Goal: Task Accomplishment & Management: Manage account settings

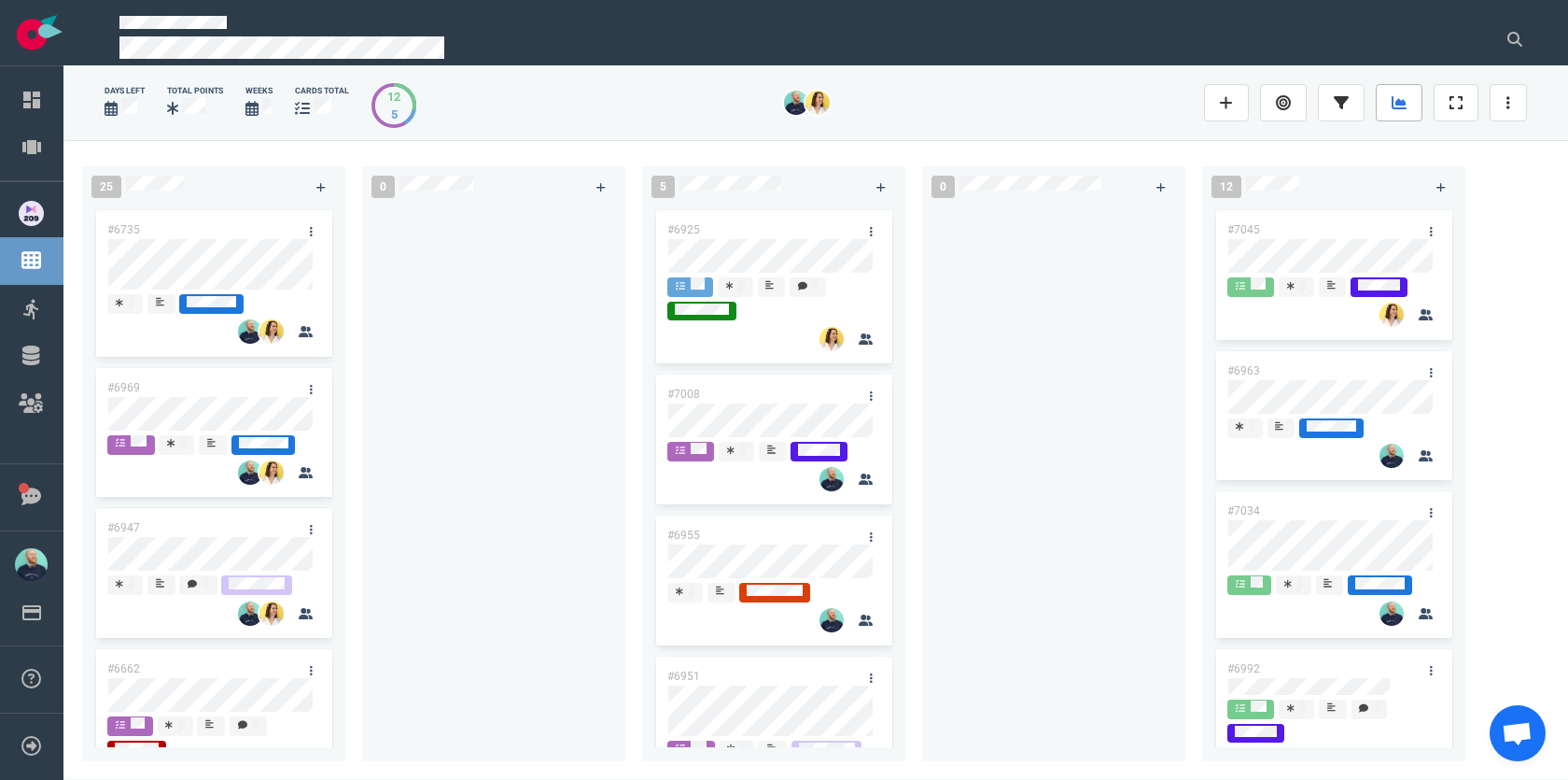
click at [1401, 91] on link at bounding box center [1399, 102] width 47 height 38
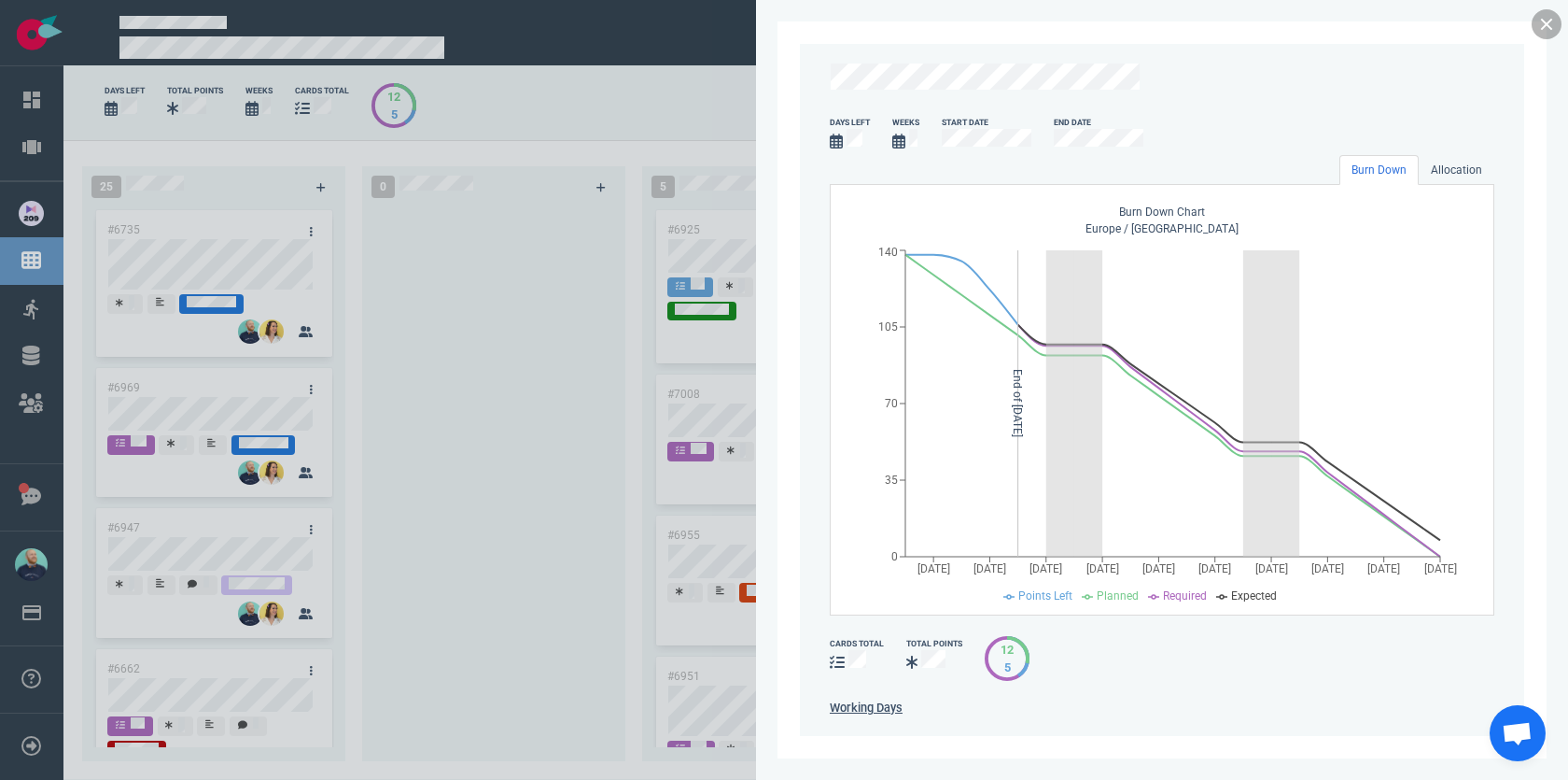
click at [1540, 32] on link at bounding box center [1546, 24] width 30 height 30
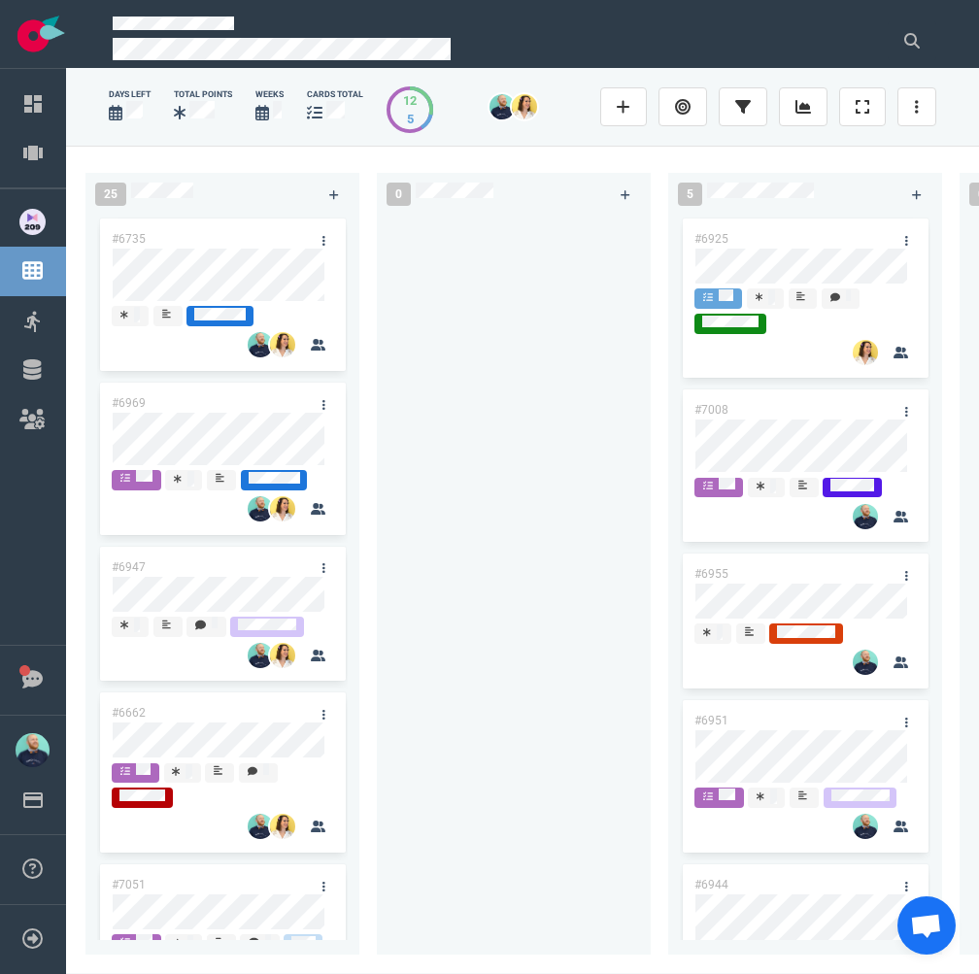
scroll to position [36, 0]
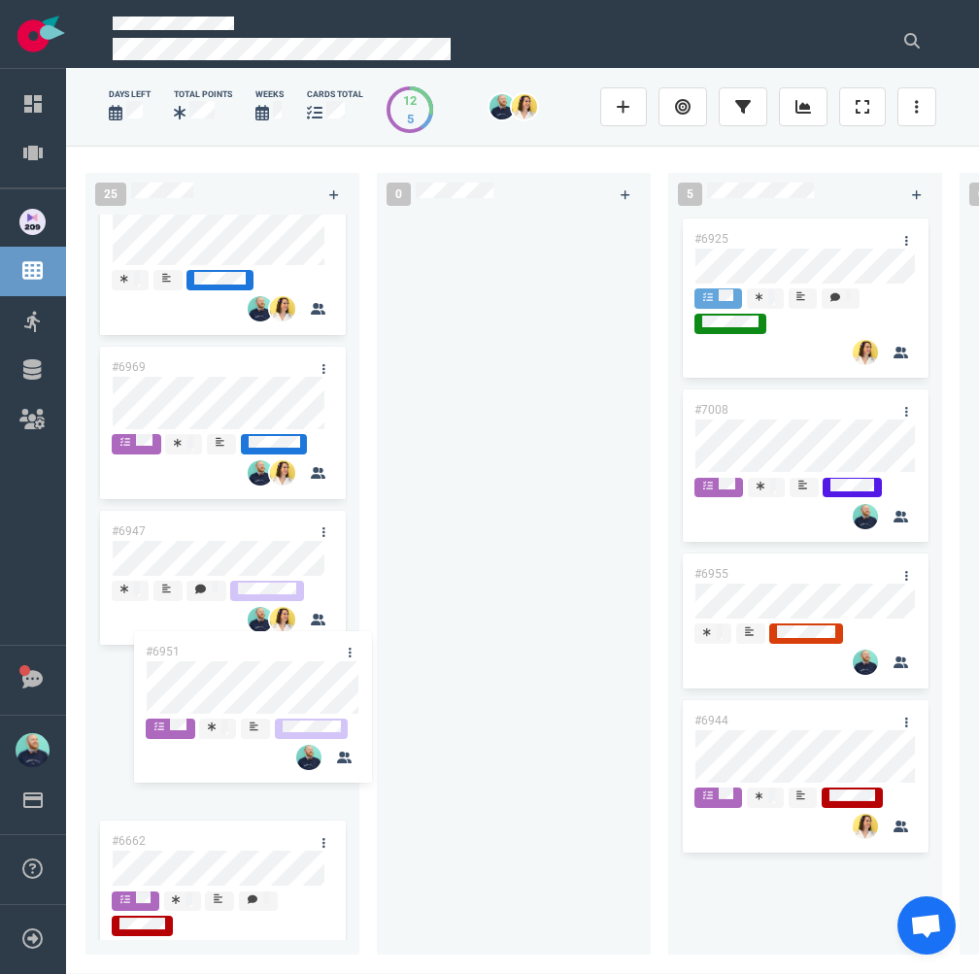
click at [260, 691] on div "25 #6735 #6969 #6947 #6662 #7051 #6987 #6767 #6889 #6985 #7069 0 5 #6925 #7008 …" at bounding box center [522, 559] width 913 height 827
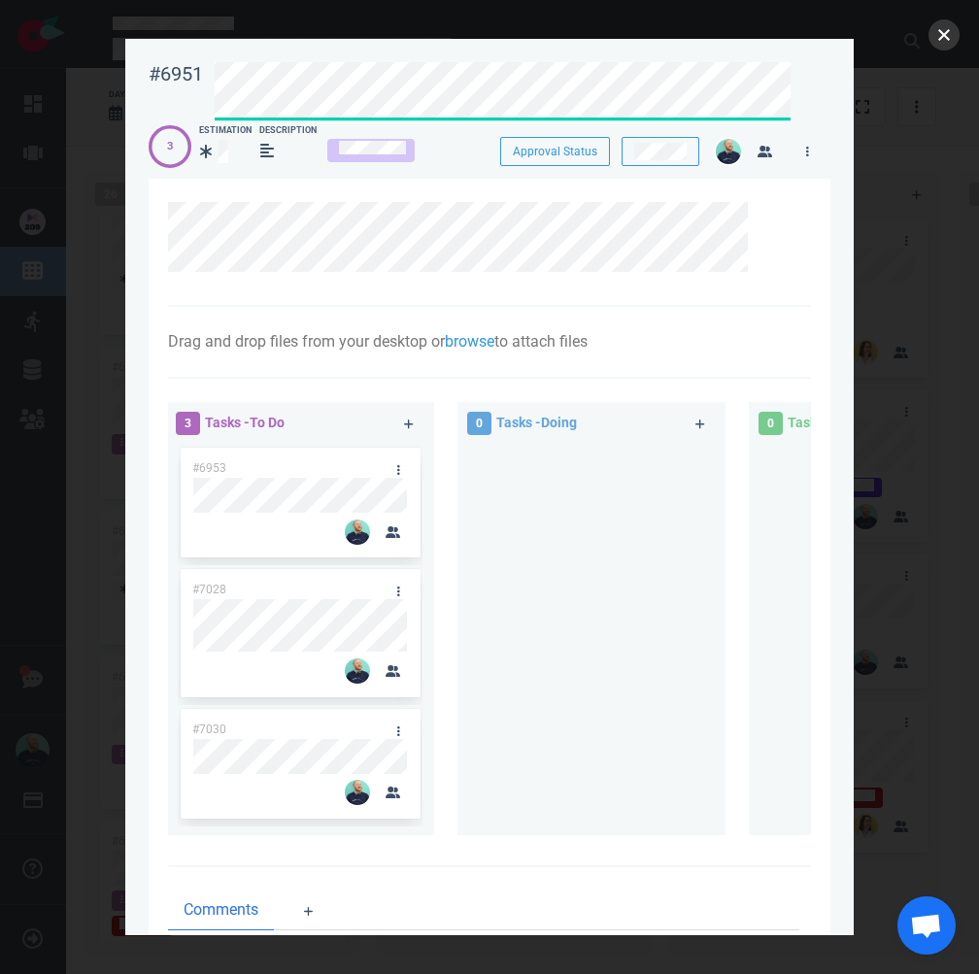
click at [940, 30] on button "close" at bounding box center [943, 34] width 31 height 31
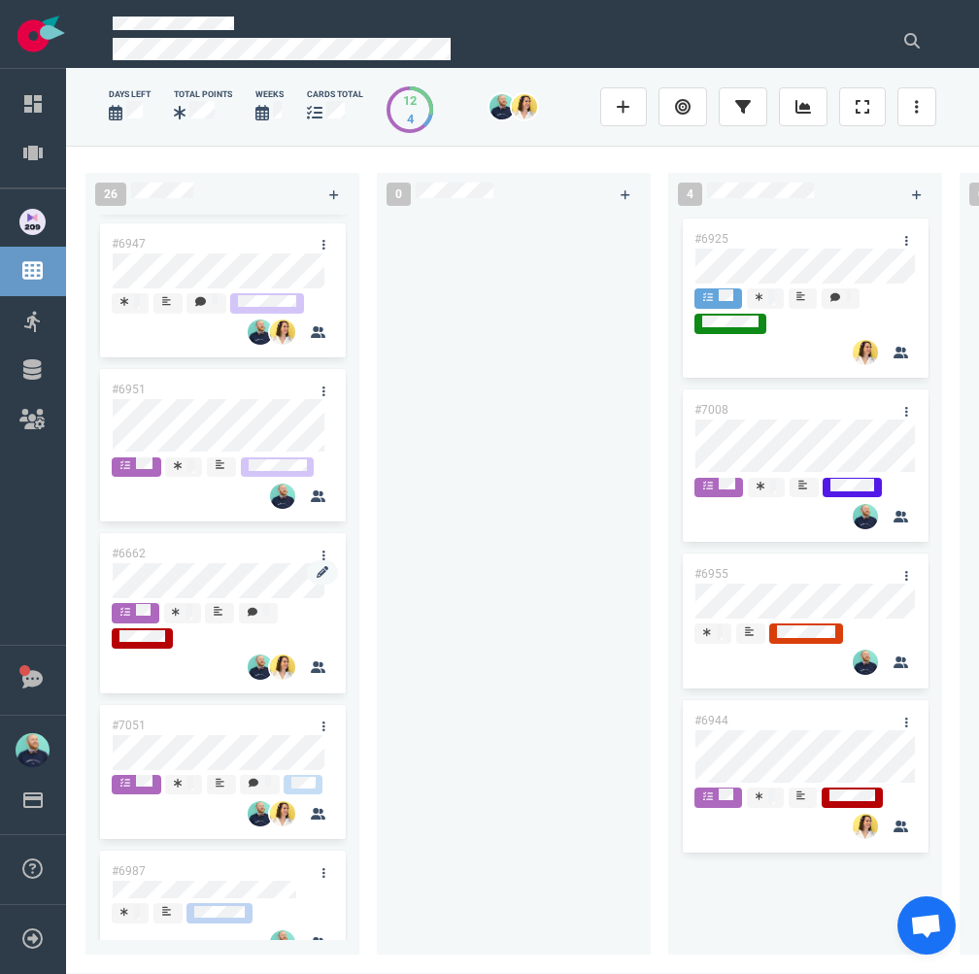
scroll to position [343, 0]
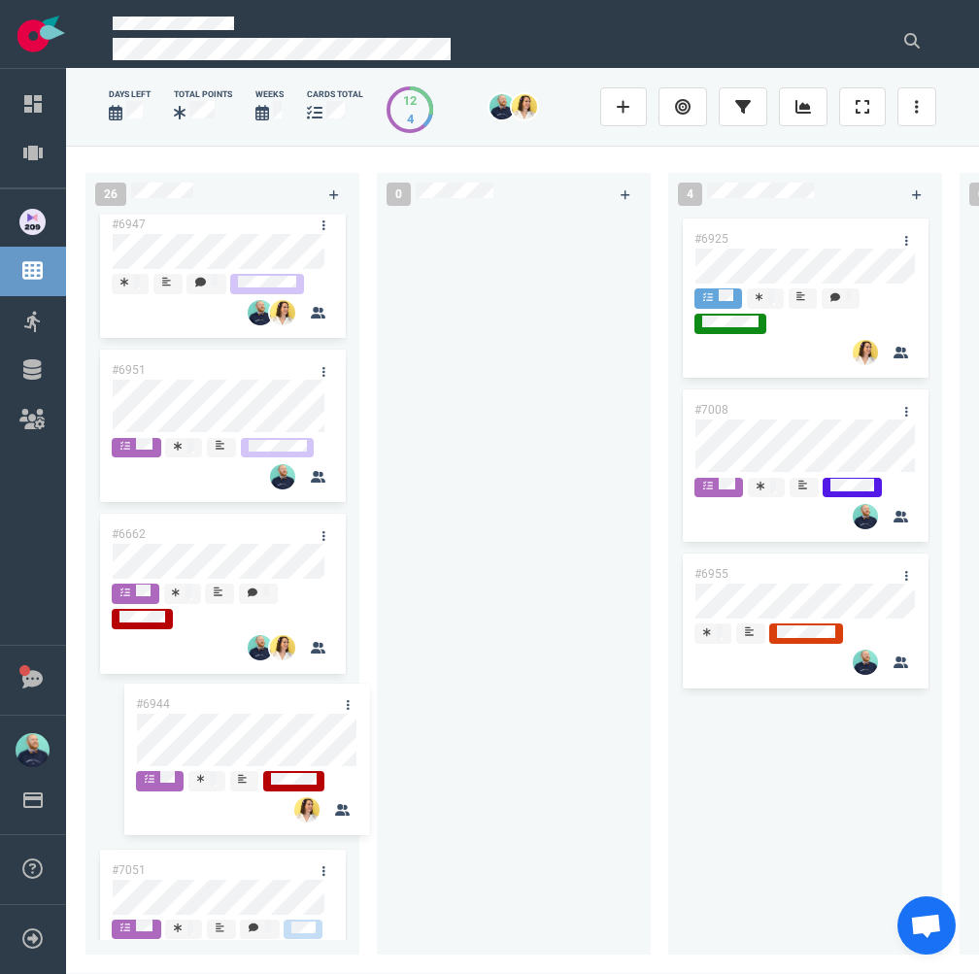
click at [221, 767] on div "26 #6735 #6969 #6947 #6951 #6662 #7051 #6987 #6767 #6889 #6985 #7069 0 4 #6925 …" at bounding box center [522, 559] width 913 height 827
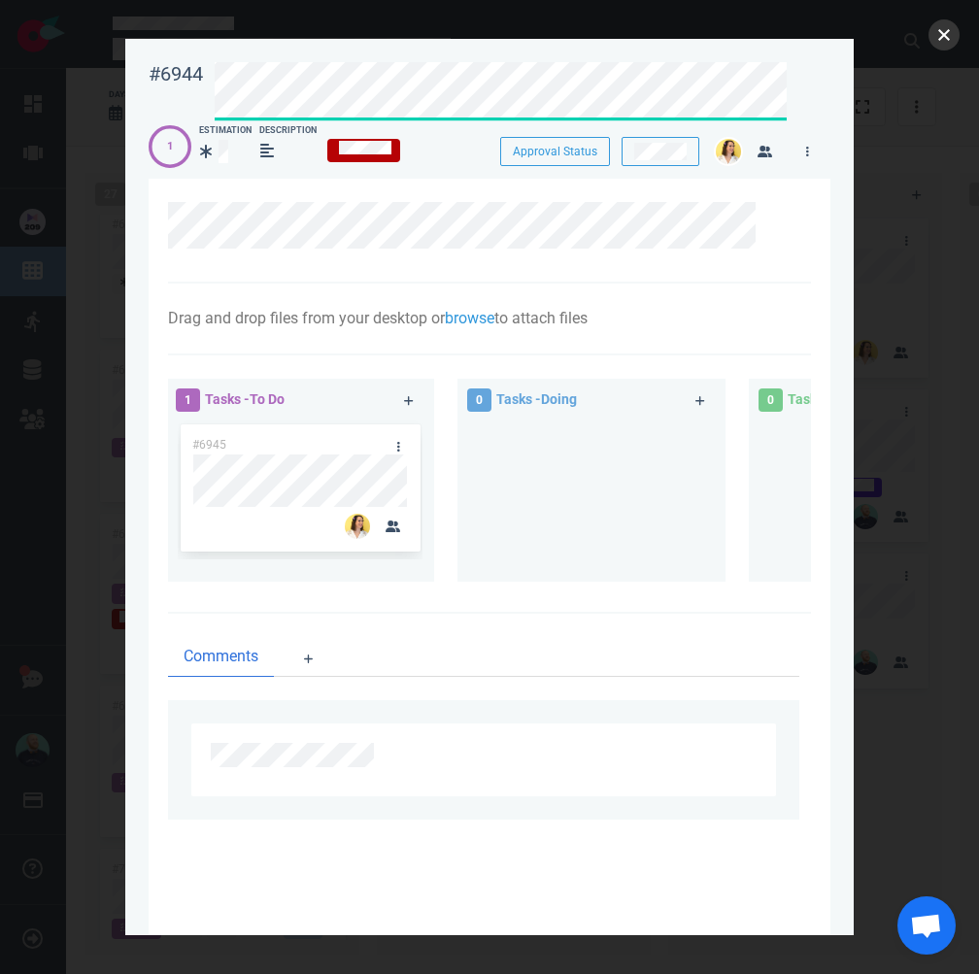
click at [940, 43] on button "close" at bounding box center [943, 34] width 31 height 31
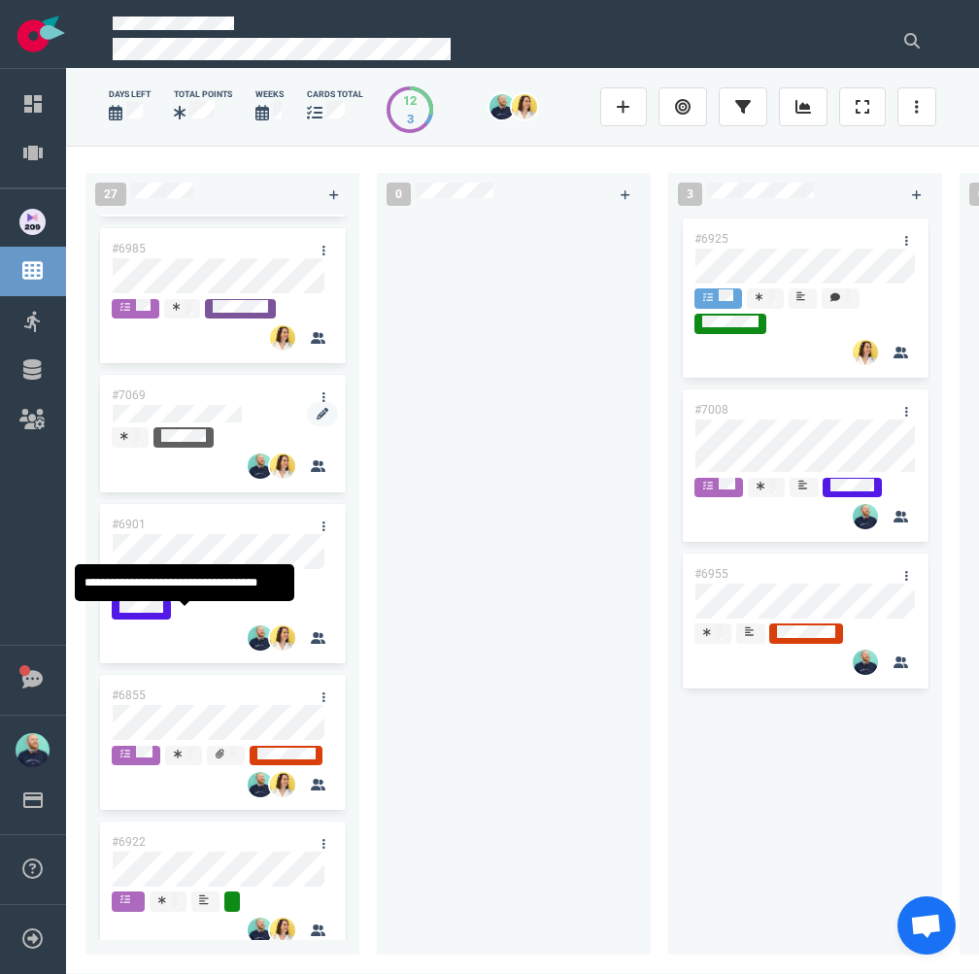
scroll to position [1532, 0]
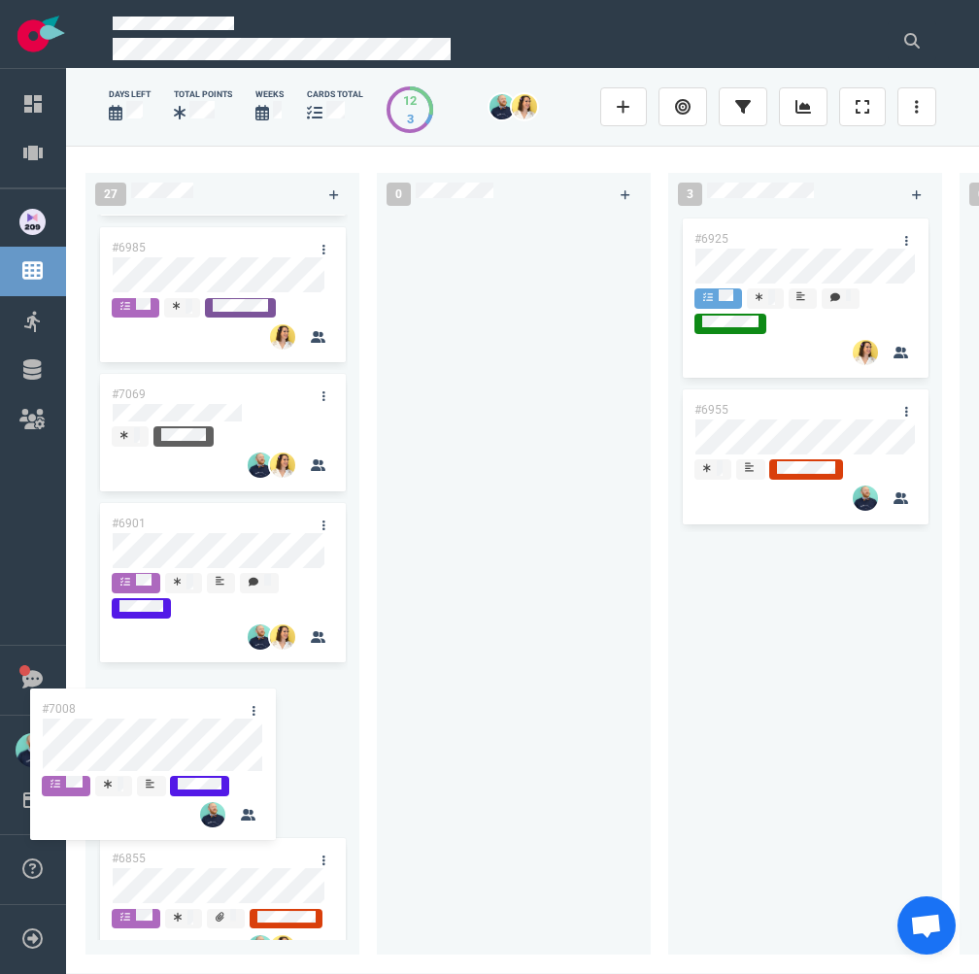
click at [234, 728] on div "27 #6735 #6969 #6947 #6951 #6662 #6944 #7051 #6987 #6767 #6889 #6985 #7069 #690…" at bounding box center [522, 559] width 913 height 827
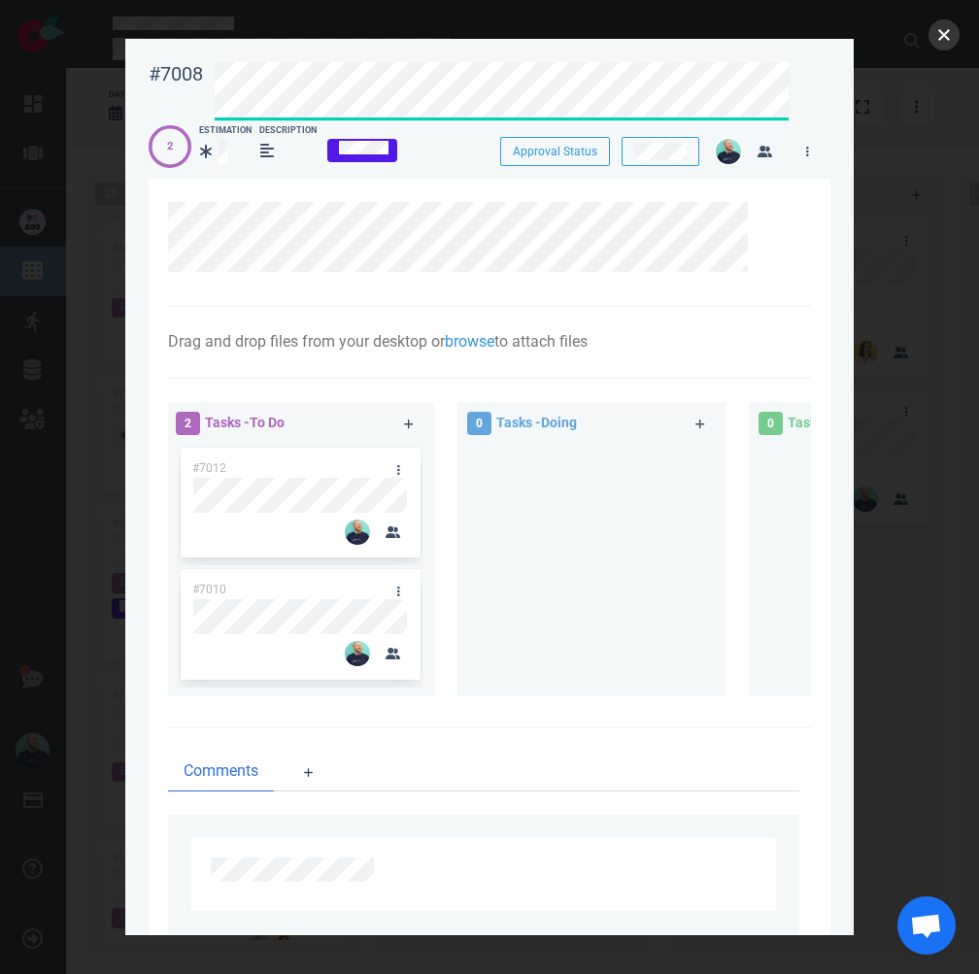
click at [946, 36] on button "close" at bounding box center [943, 34] width 31 height 31
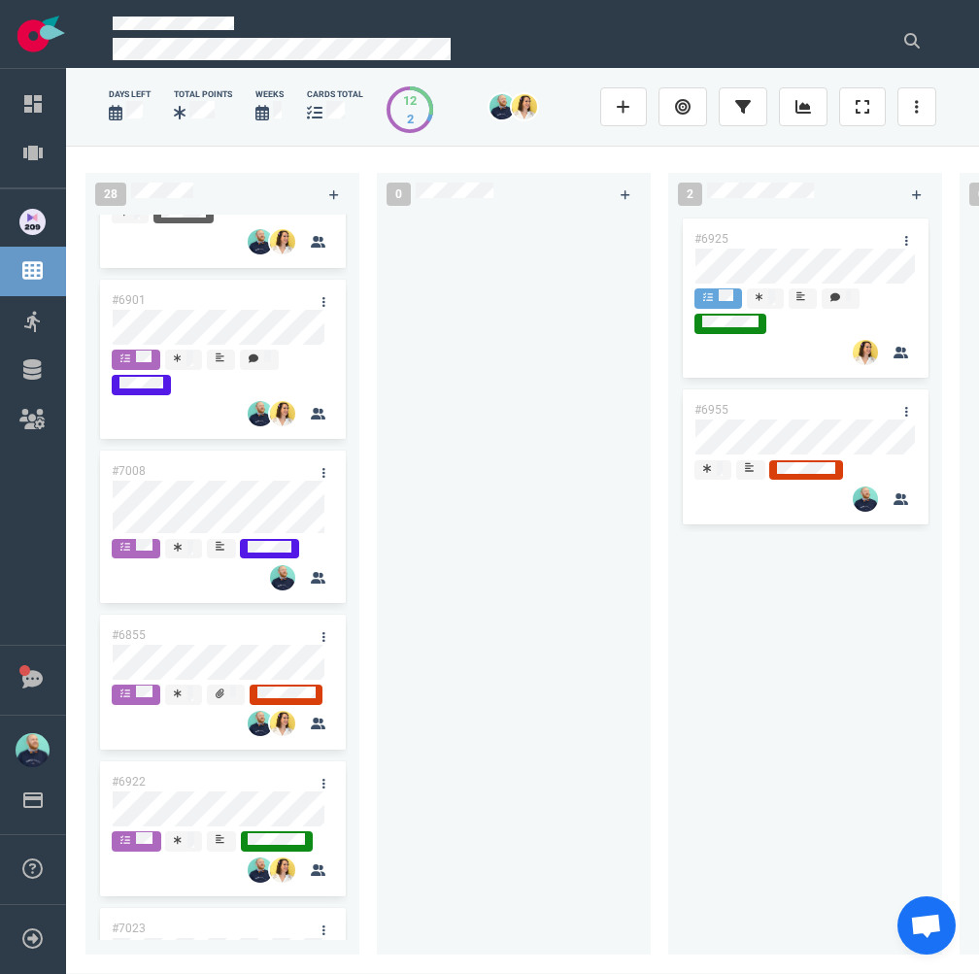
scroll to position [1757, 0]
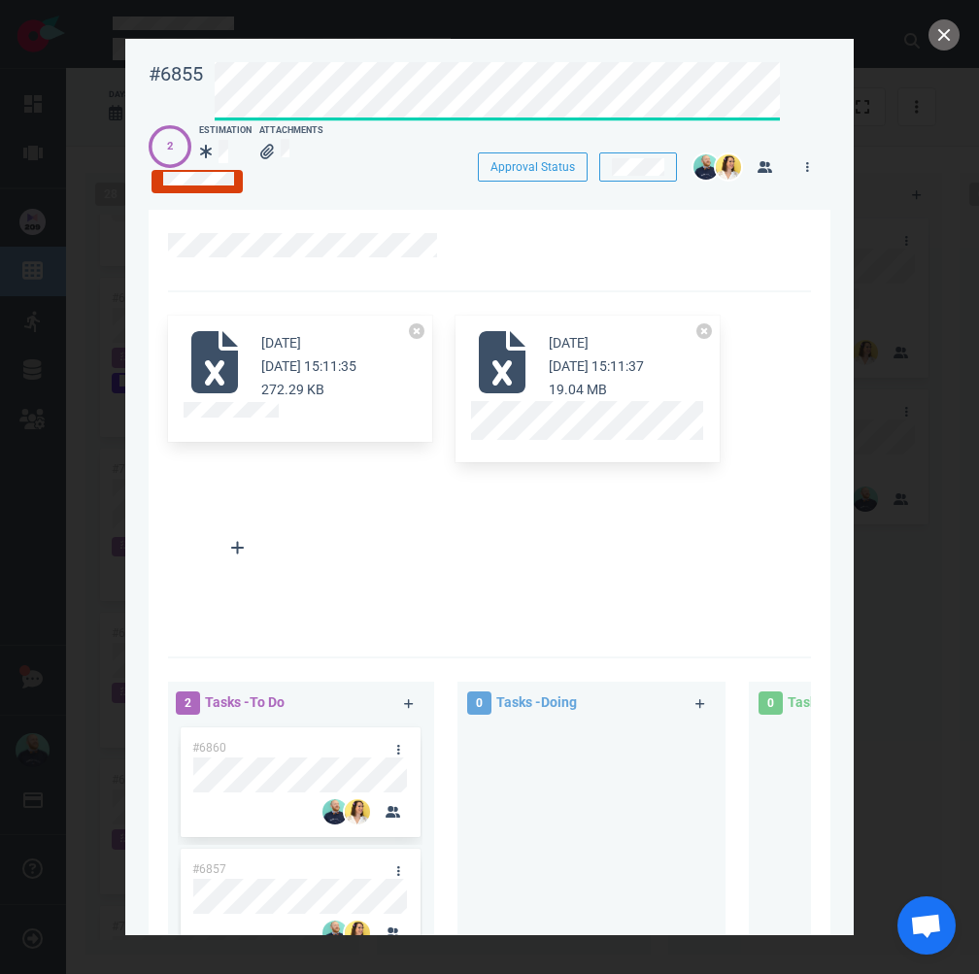
click at [956, 24] on div at bounding box center [489, 487] width 979 height 974
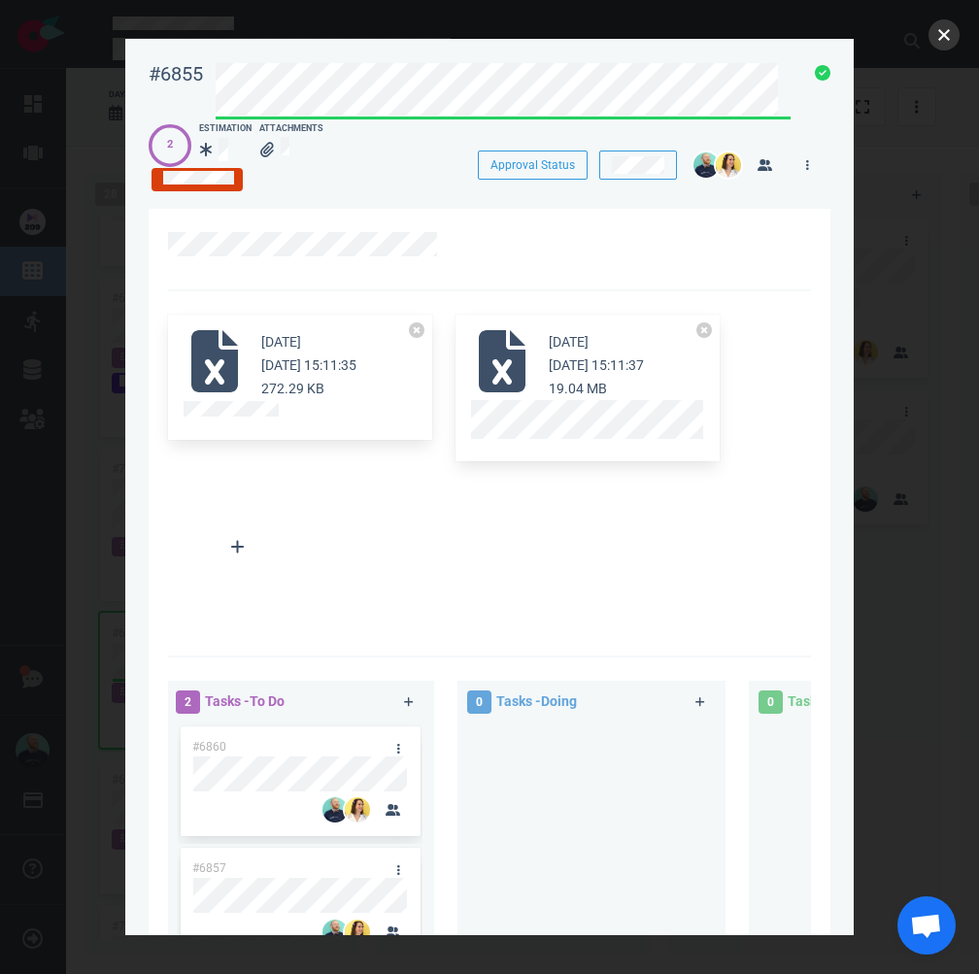
click at [944, 42] on button "close" at bounding box center [943, 34] width 31 height 31
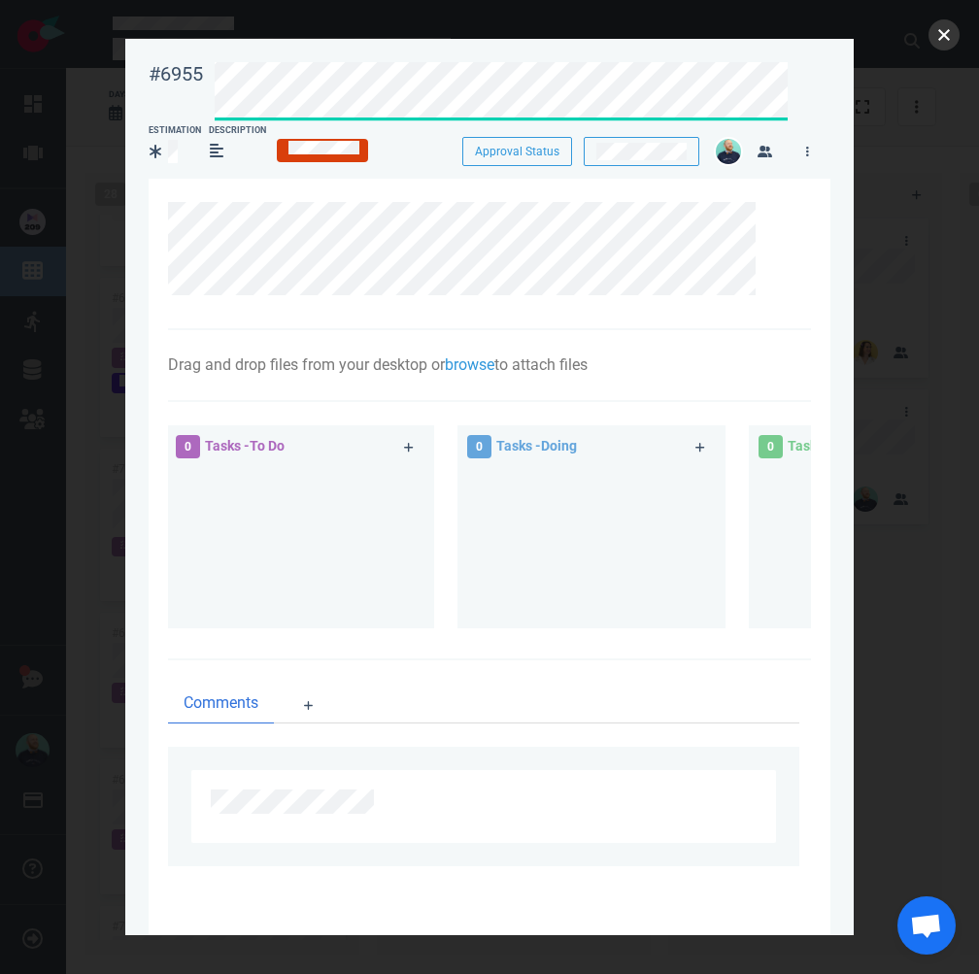
click at [948, 43] on button "close" at bounding box center [943, 34] width 31 height 31
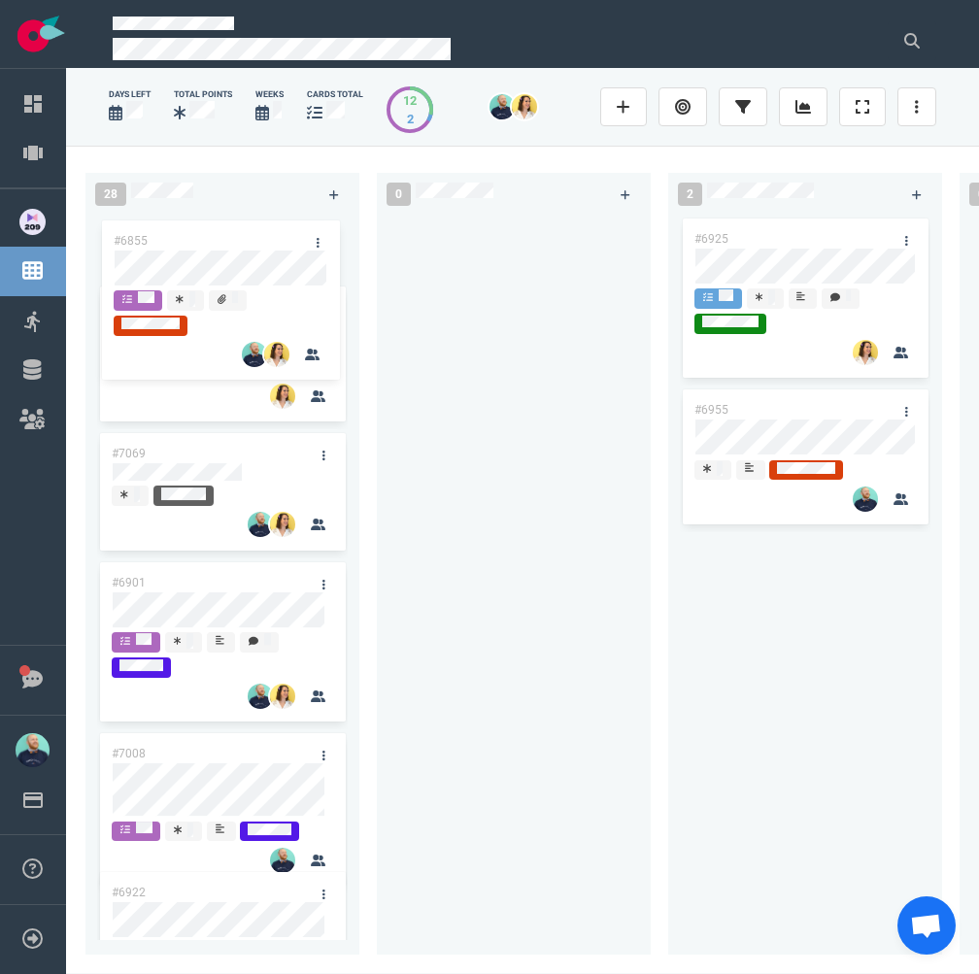
scroll to position [1575, 0]
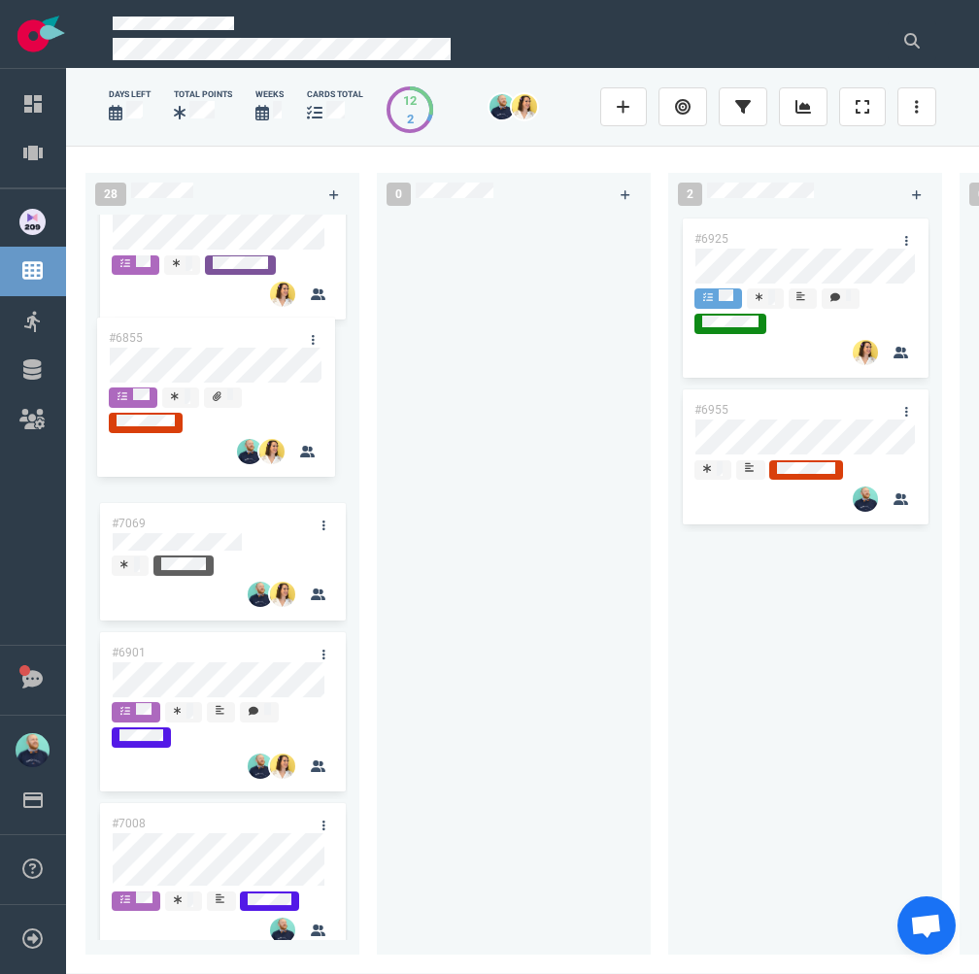
click at [247, 381] on div "#6735 #6969 #6947 #6951 #6662 #6944 #7051 #6987 #6767 #6889 #6985 #7069 #6901 #…" at bounding box center [222, 577] width 274 height 725
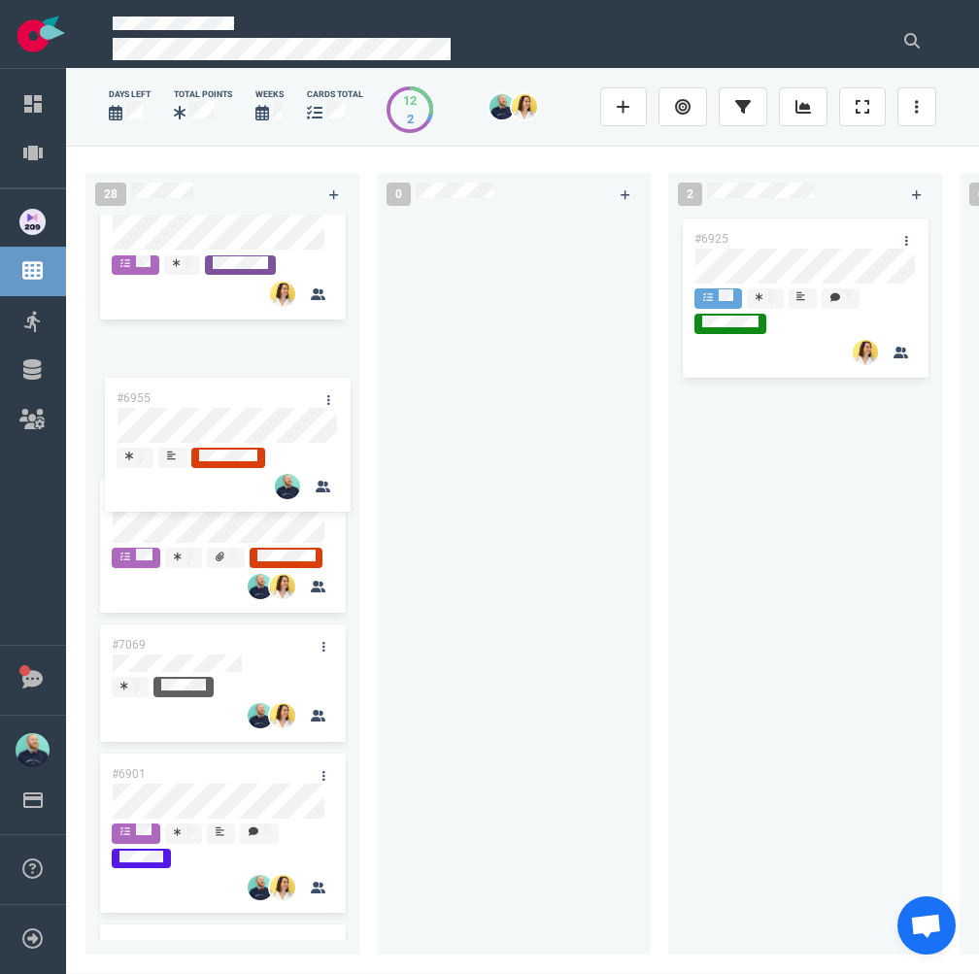
click at [226, 415] on div "28 #6735 #6969 #6947 #6951 #6662 #6944 #7051 #6987 #6767 #6889 #6985 #6855 #706…" at bounding box center [522, 559] width 913 height 827
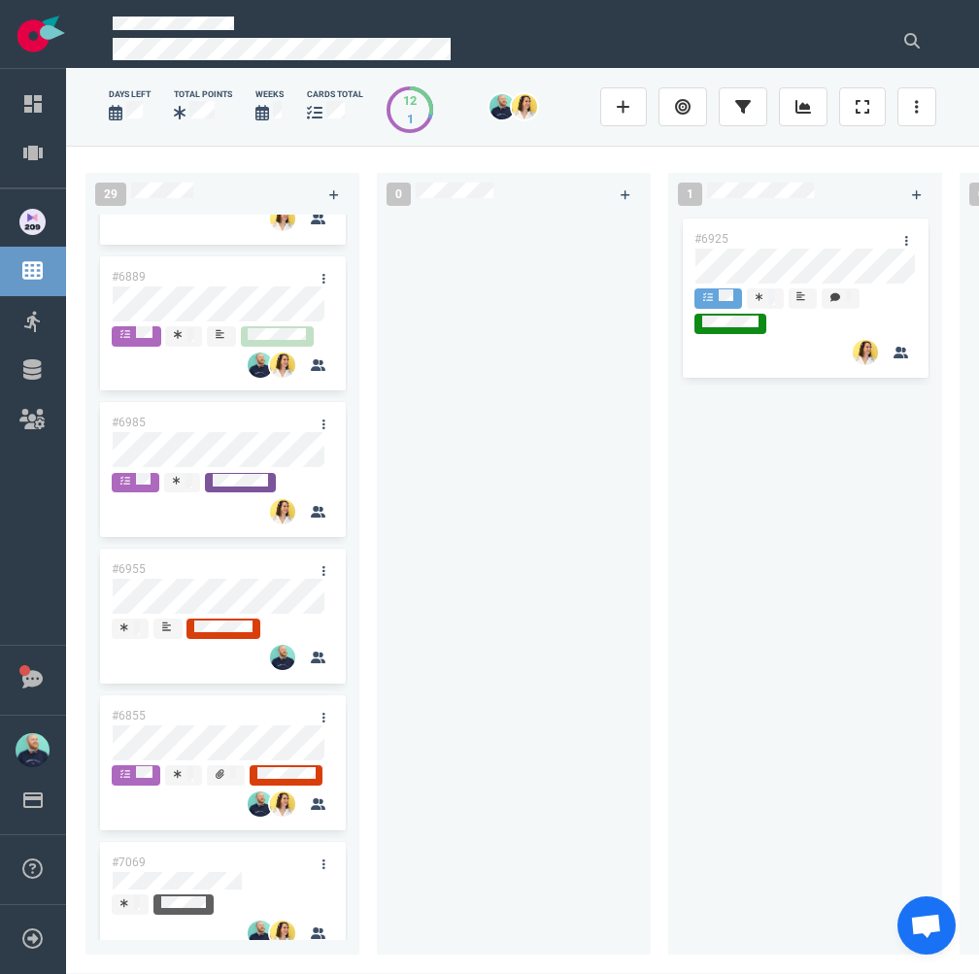
scroll to position [1338, 0]
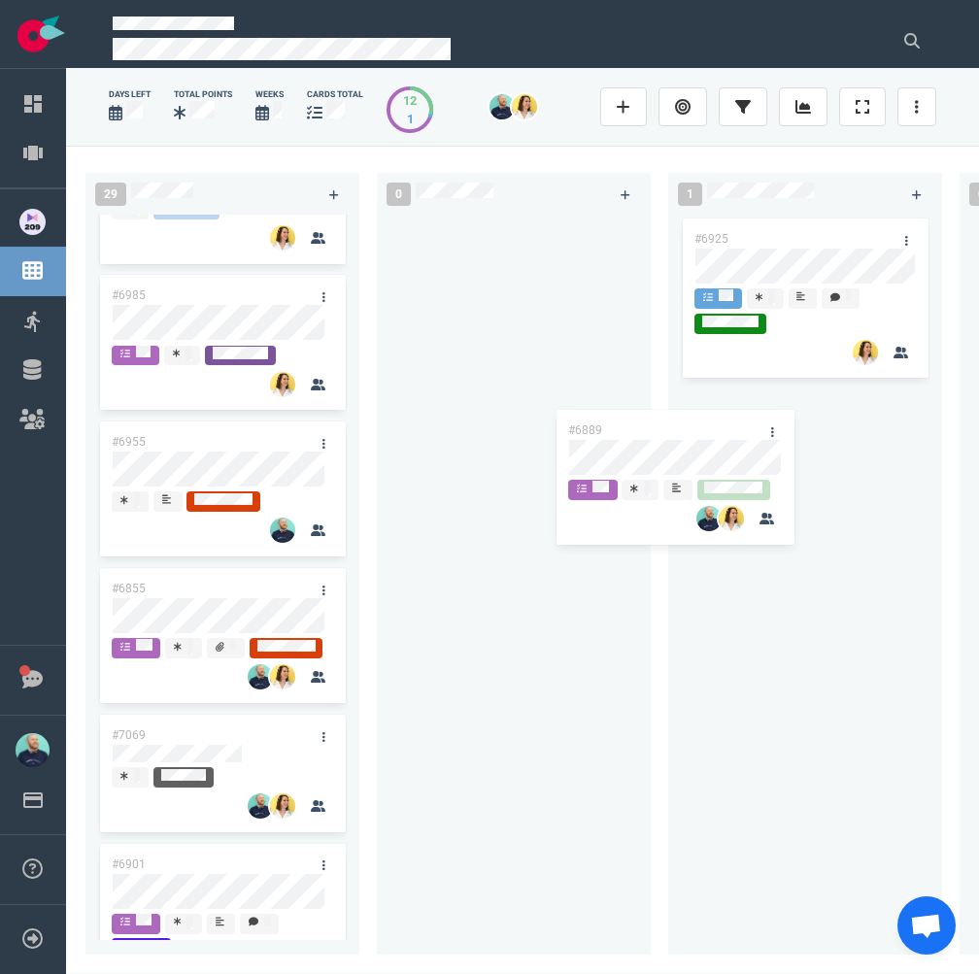
click at [553, 448] on div "29 #6735 #6969 #6947 #6951 #6662 #6944 #7051 #6987 #6767 #6889 #6985 #6955 #685…" at bounding box center [522, 559] width 913 height 827
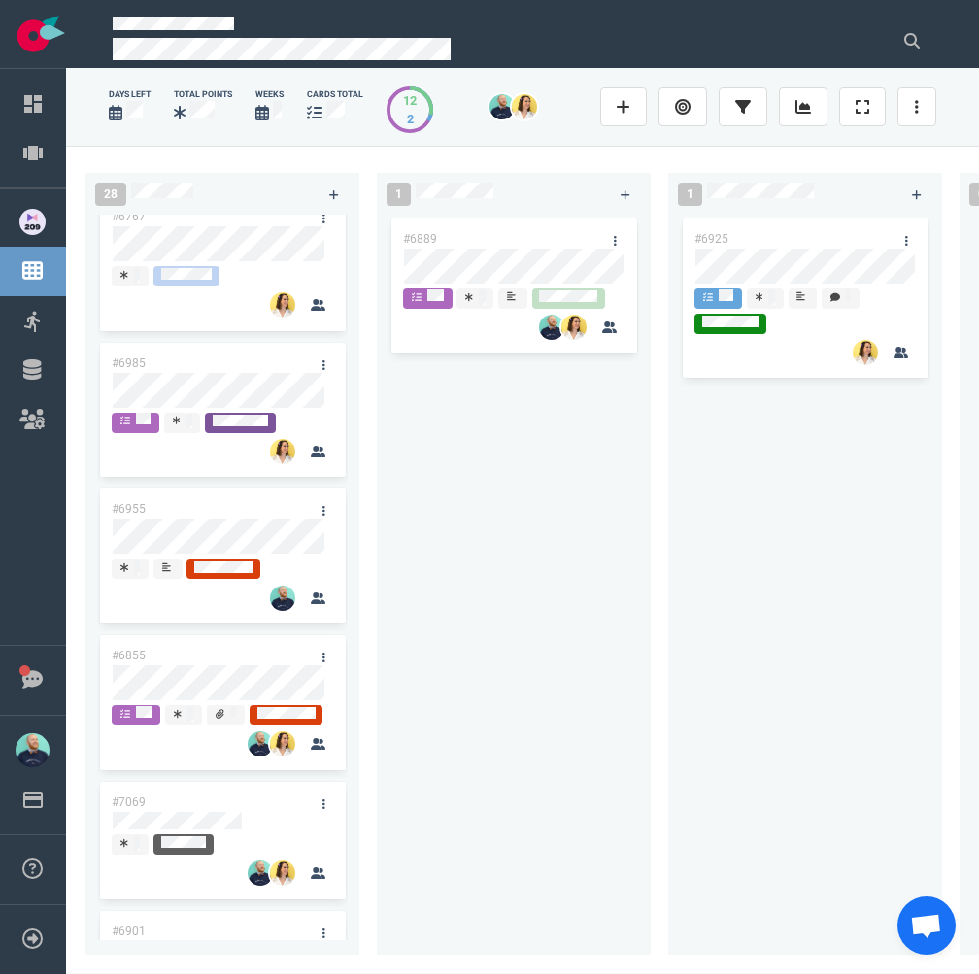
scroll to position [1270, 0]
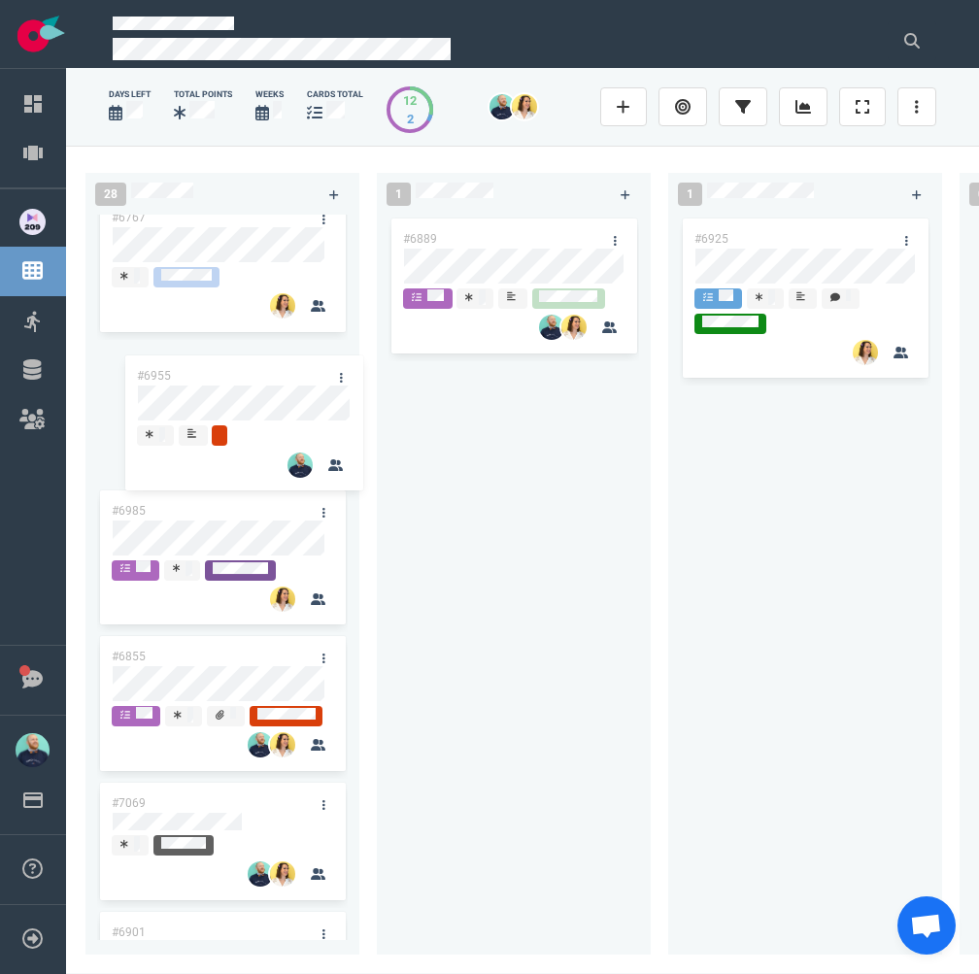
click at [206, 386] on div "#6735 #6969 #6947 #6951 #6662 #6944 #7051 #6987 #6767 #6985 #6955 #6855 #7069 #…" at bounding box center [222, 577] width 274 height 725
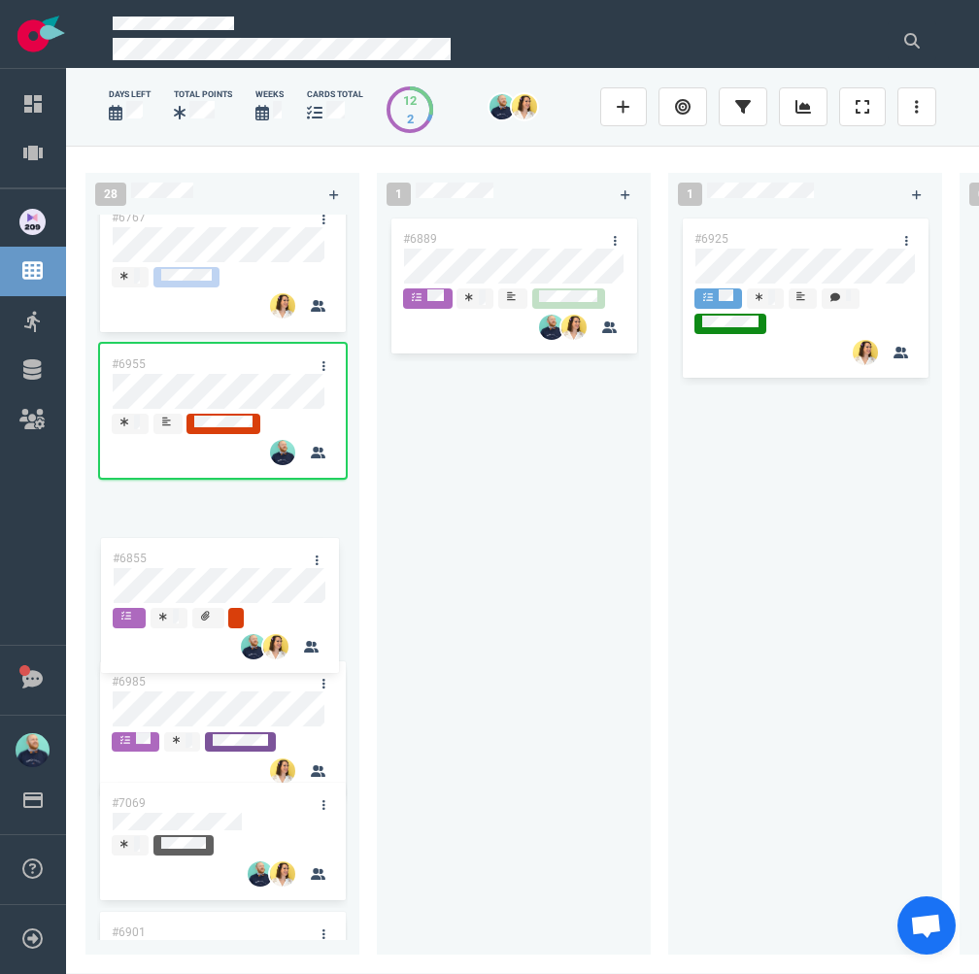
click at [190, 572] on div "#6735 #6969 #6947 #6951 #6662 #6944 #7051 #6987 #6767 #6955 #6985 #6855 #7069 #…" at bounding box center [222, 577] width 274 height 725
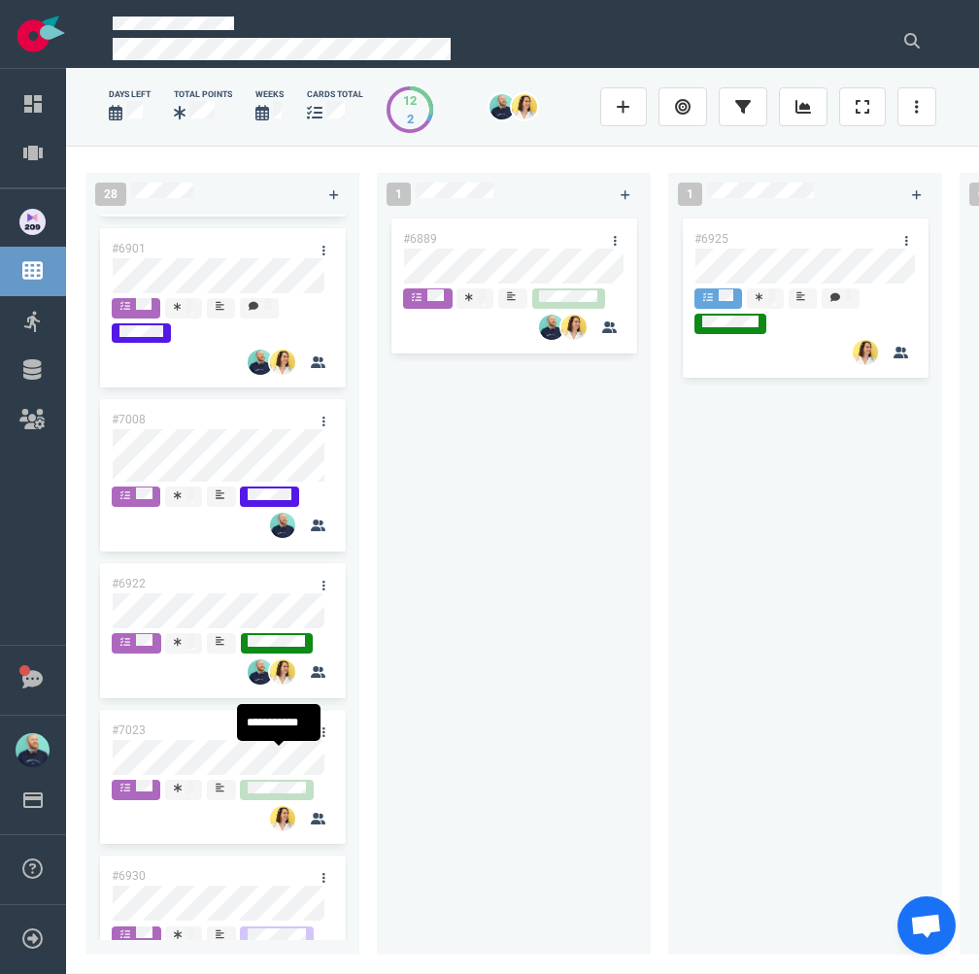
scroll to position [1950, 0]
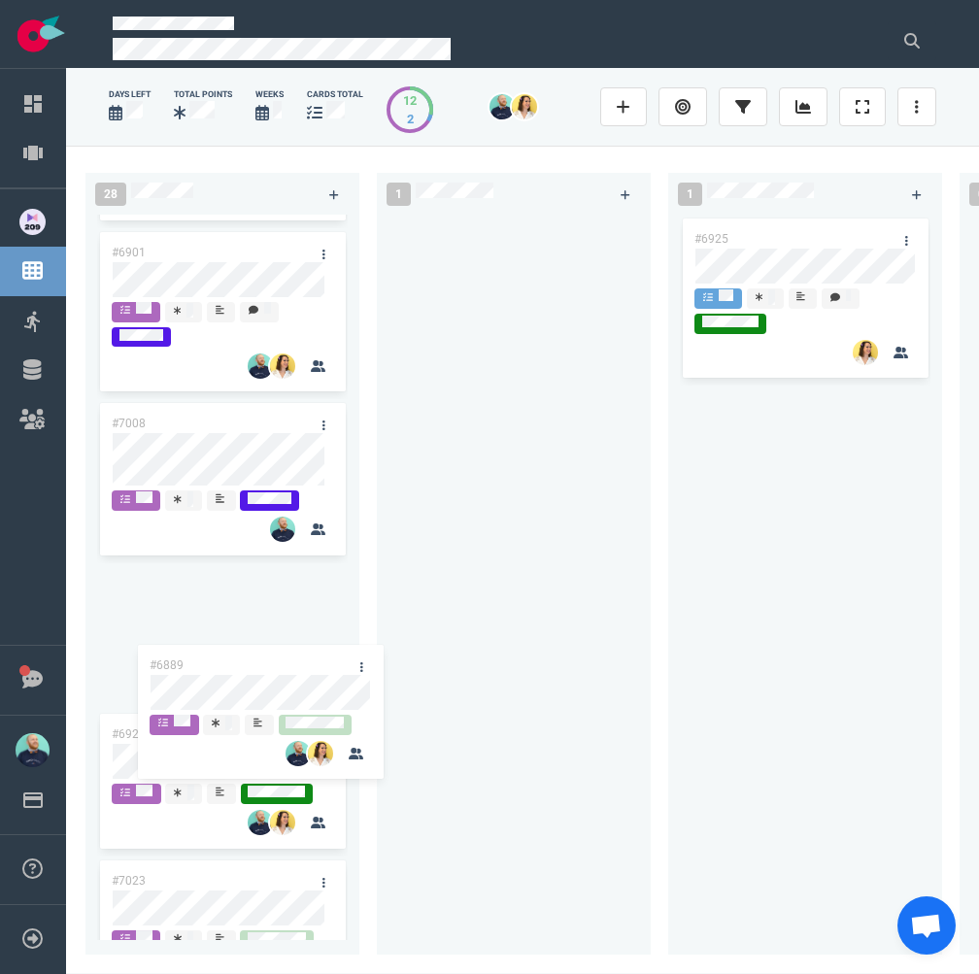
click at [234, 667] on div "28 #6735 #6969 #6947 #6951 #6662 #6944 #7051 #6987 #6767 #6955 #6855 #6985 #706…" at bounding box center [522, 559] width 913 height 827
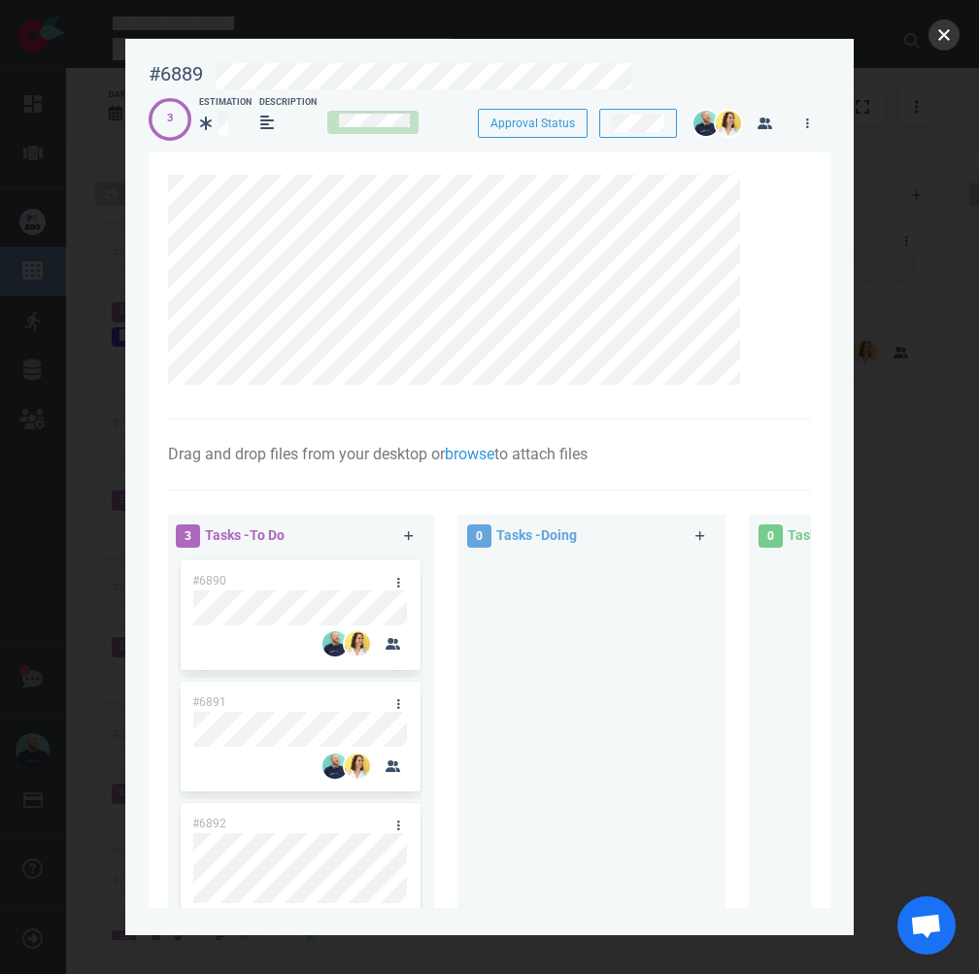
click at [945, 36] on button "close" at bounding box center [943, 34] width 31 height 31
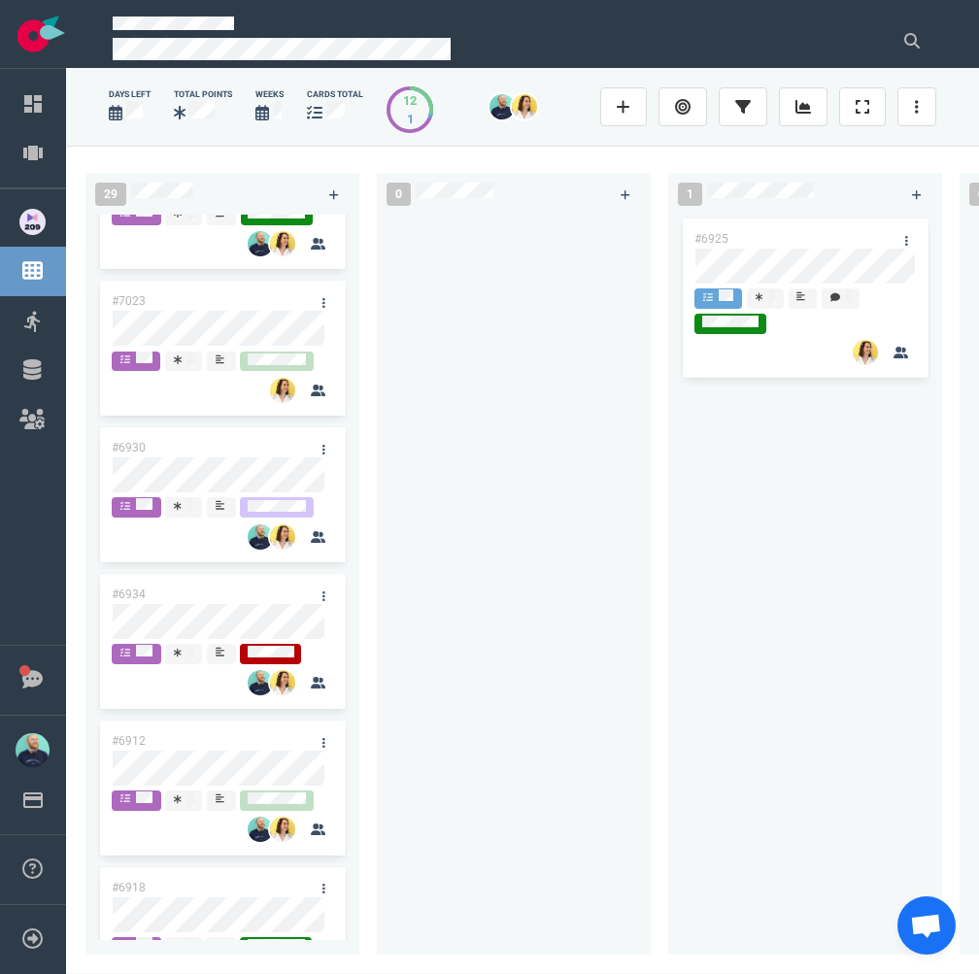
scroll to position [2529, 0]
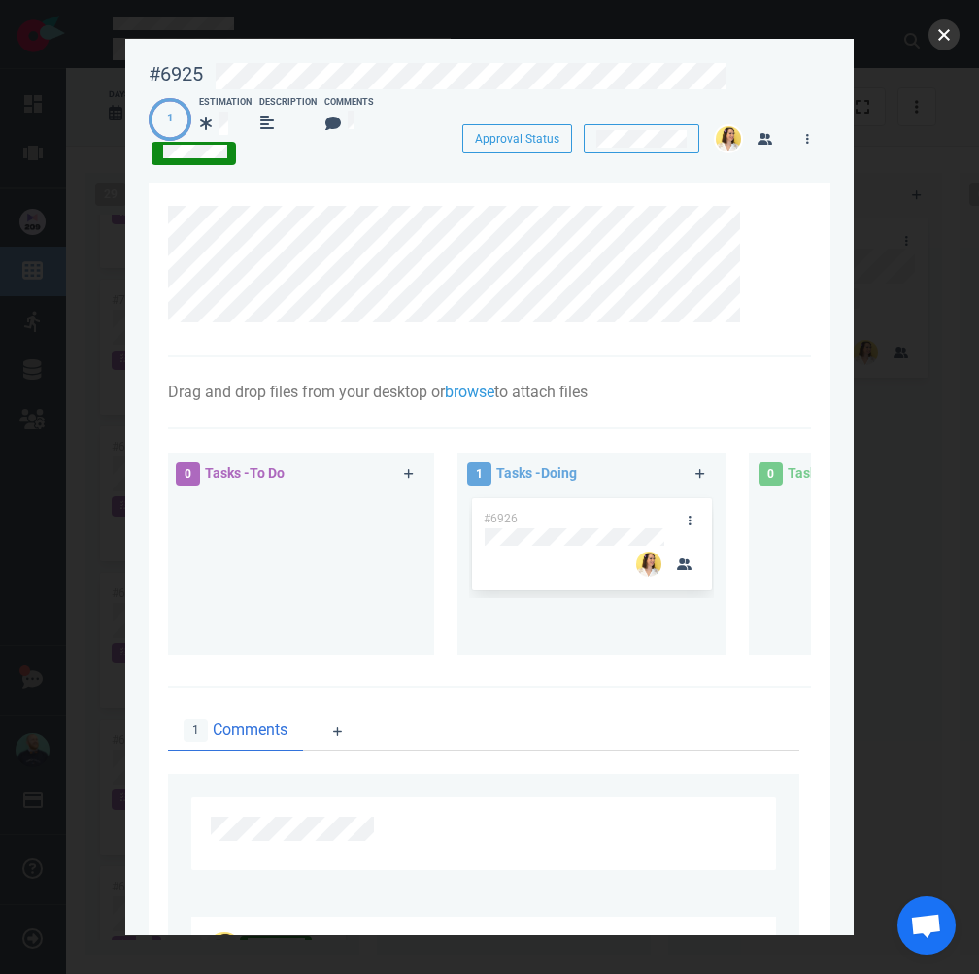
click at [945, 30] on button "close" at bounding box center [943, 34] width 31 height 31
click at [957, 31] on button "close" at bounding box center [943, 34] width 31 height 31
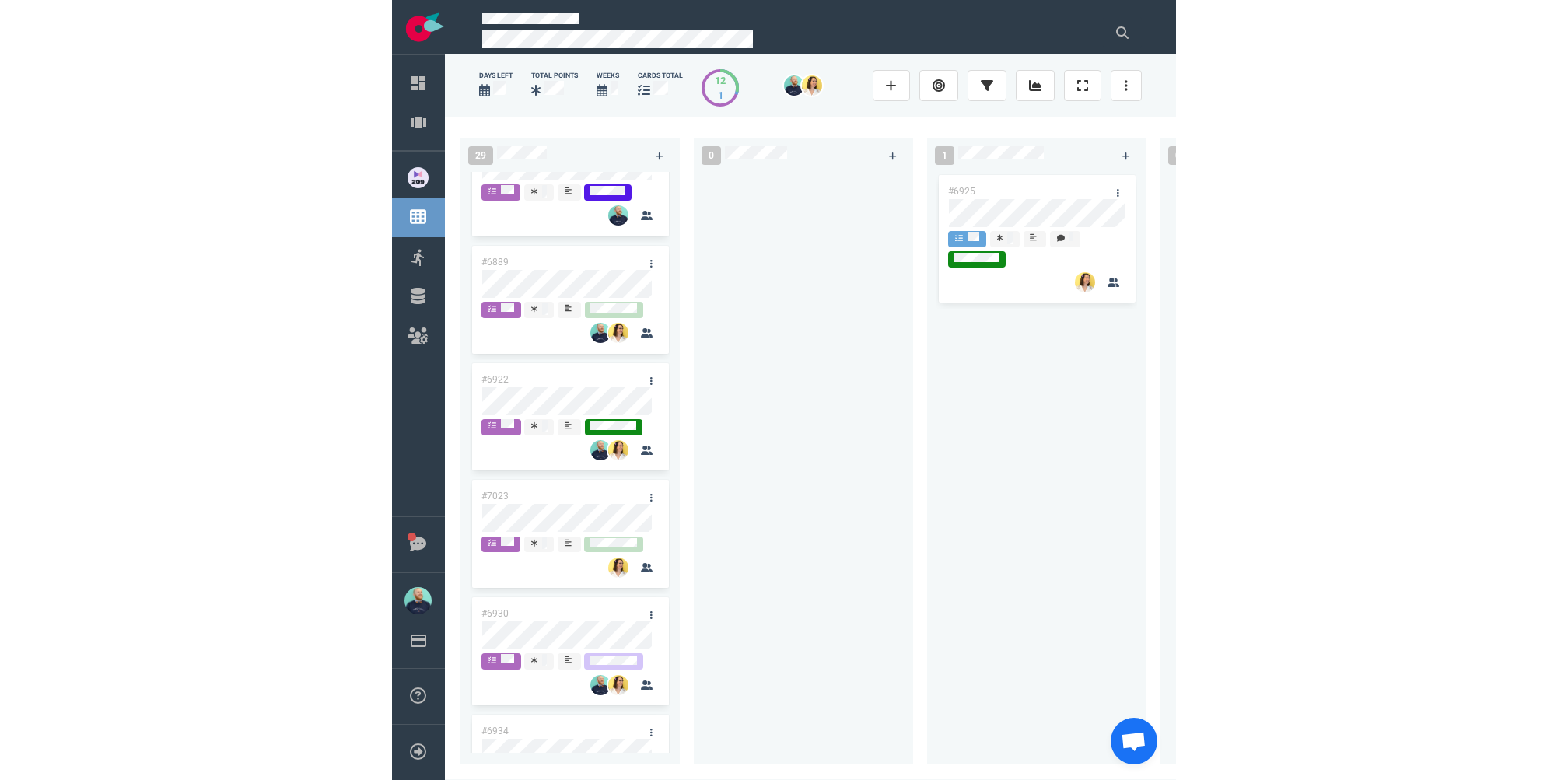
scroll to position [1760, 0]
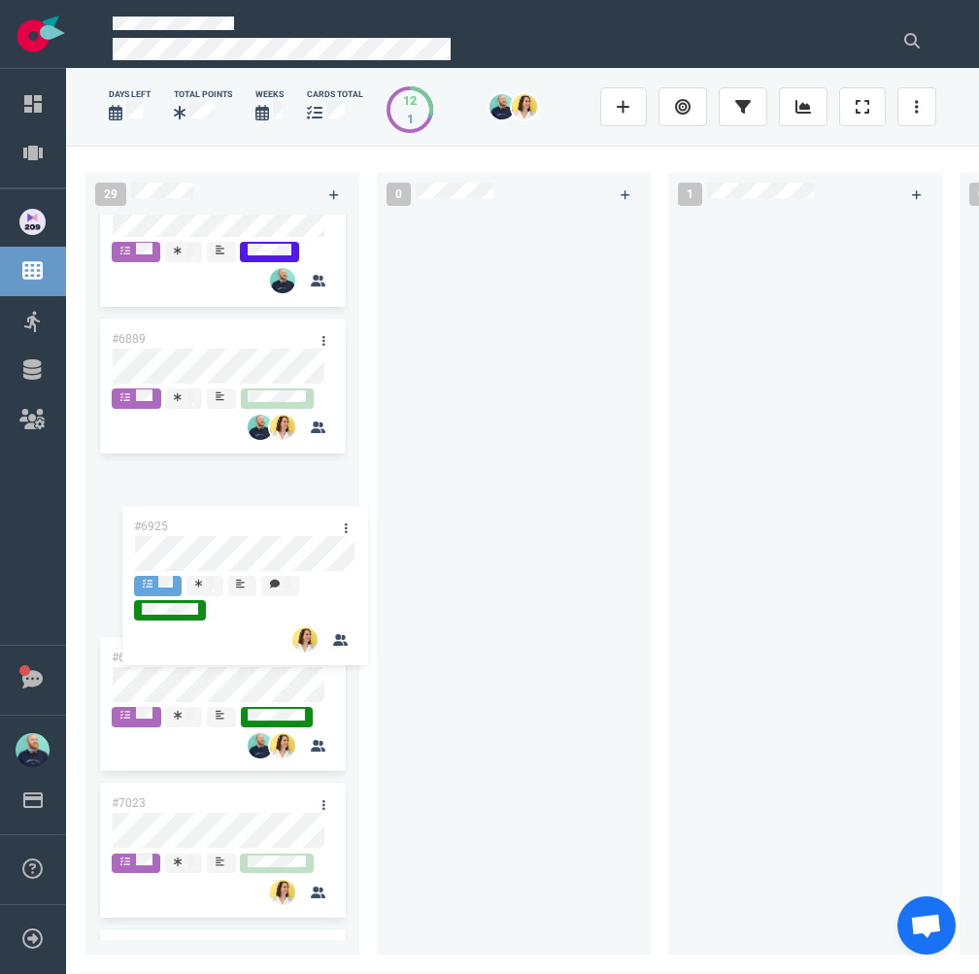
click at [183, 545] on div "29 #6735 #6969 #6947 #6951 #6662 #6944 #7051 #6987 #6767 #6955 #6855 #6985 #706…" at bounding box center [522, 559] width 913 height 827
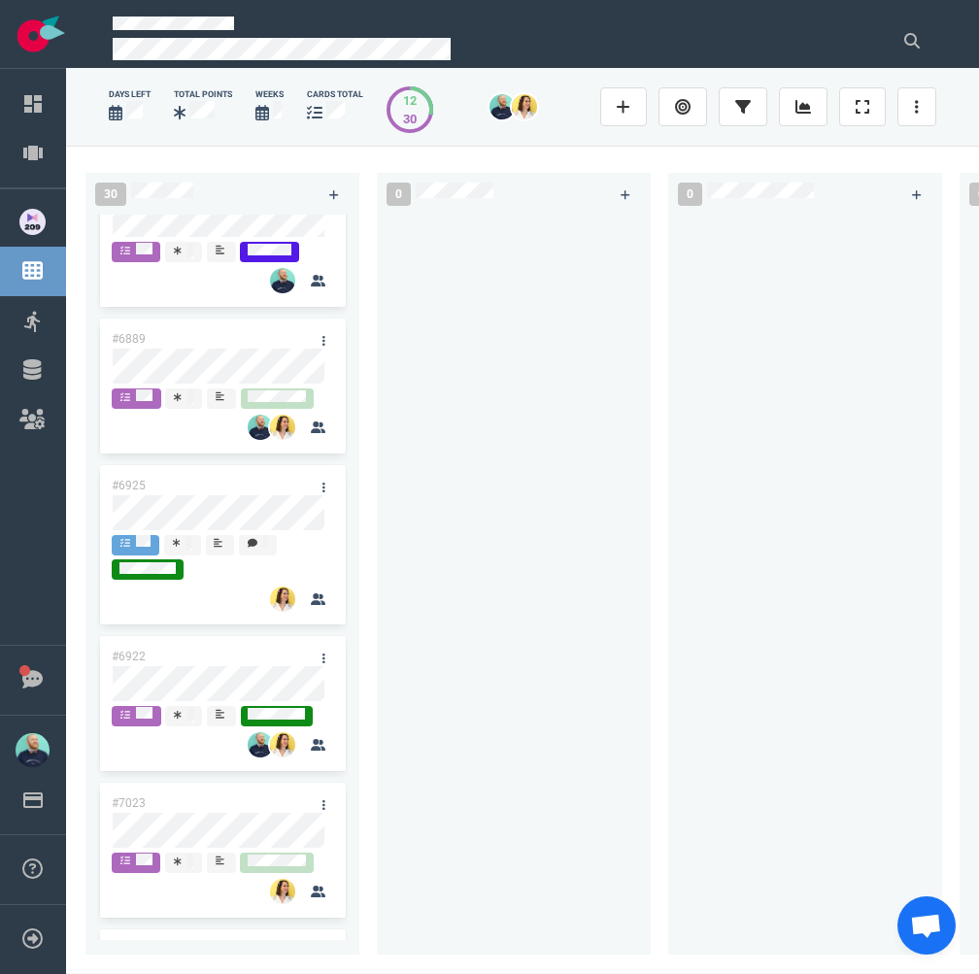
click at [567, 650] on div at bounding box center [513, 573] width 250 height 717
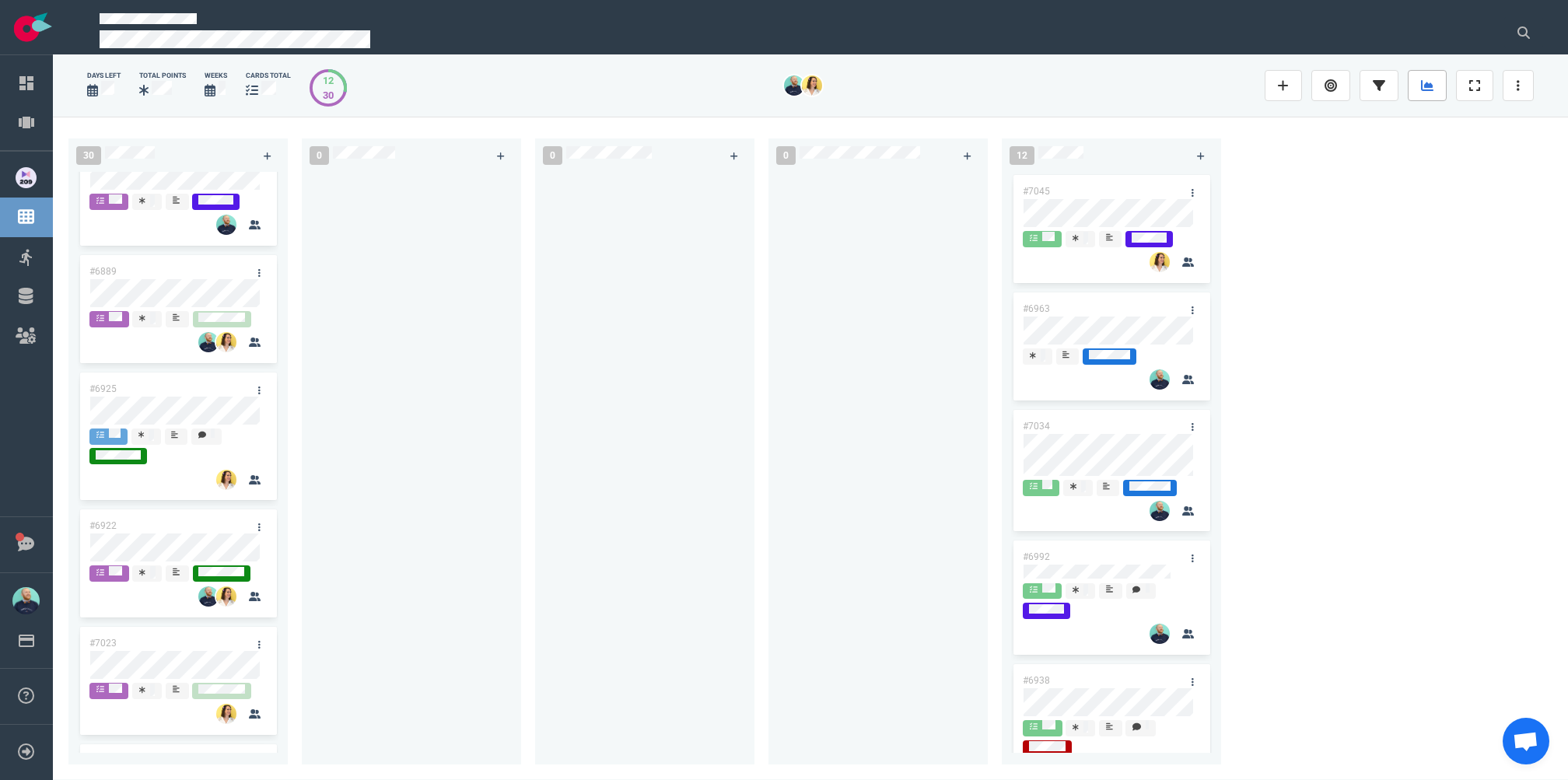
click at [1306, 86] on icon at bounding box center [1428, 86] width 13 height 11
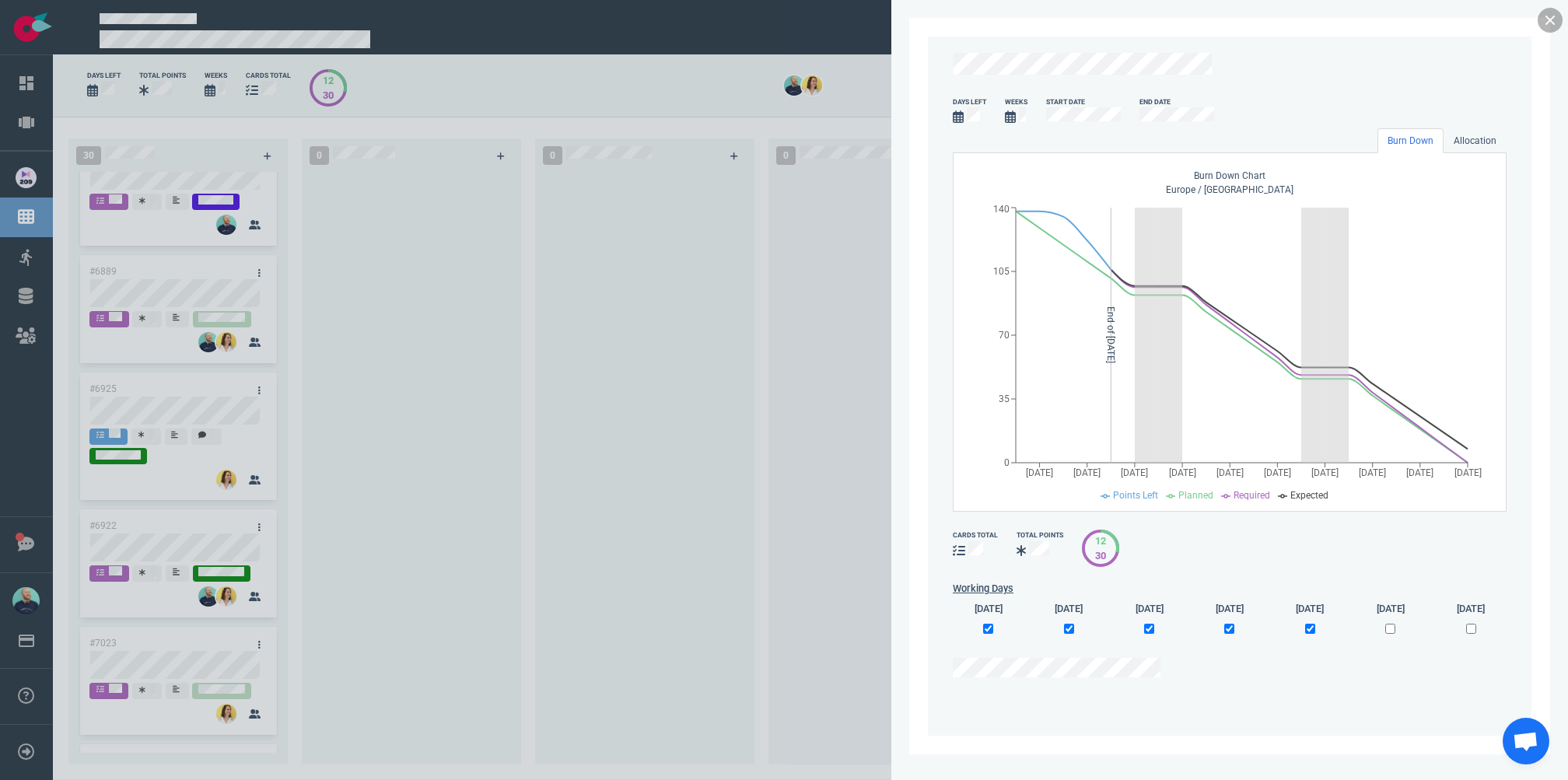
click at [1306, 25] on link at bounding box center [1550, 20] width 25 height 25
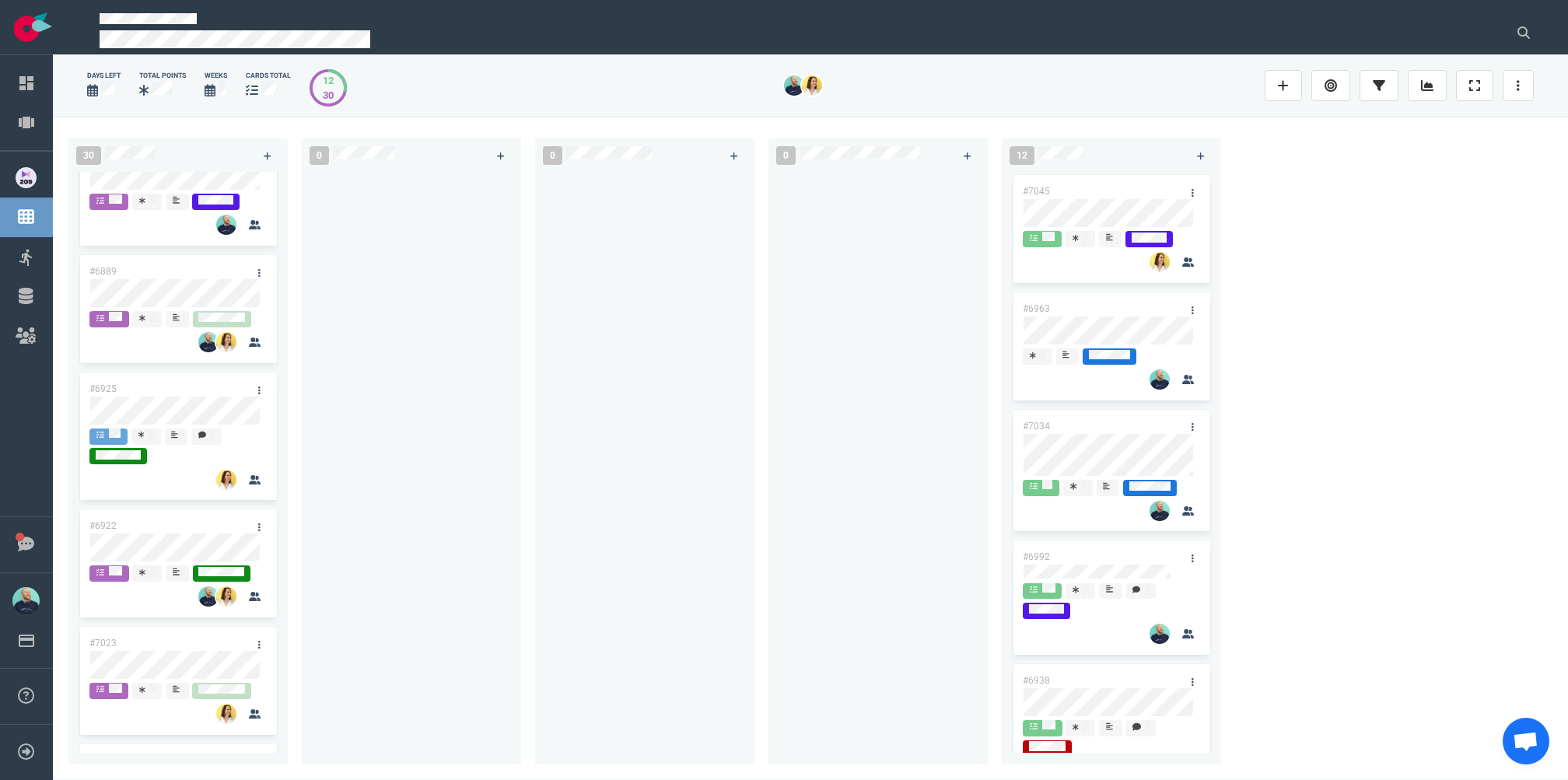
click at [804, 319] on div at bounding box center [878, 459] width 200 height 574
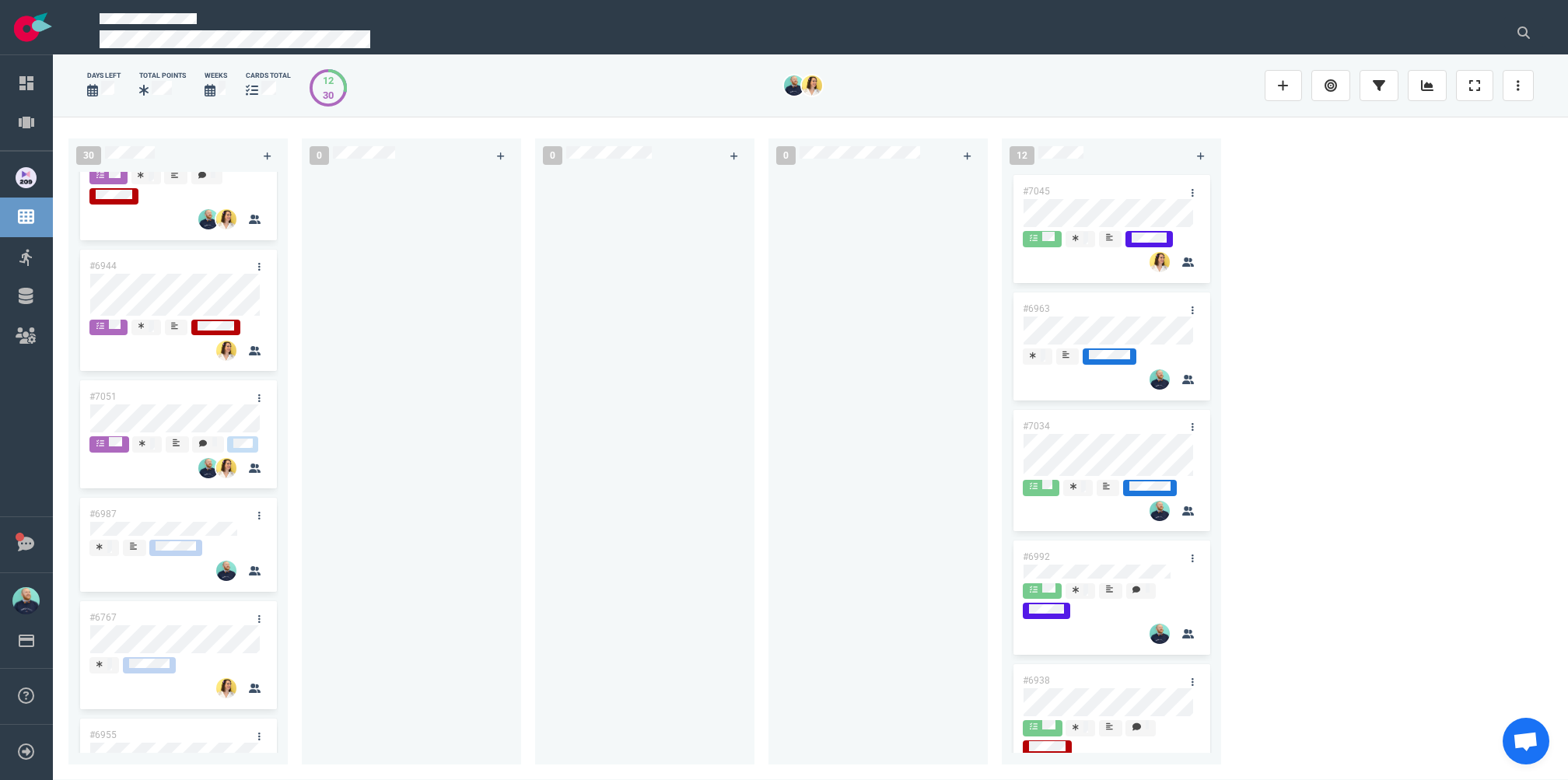
scroll to position [0, 0]
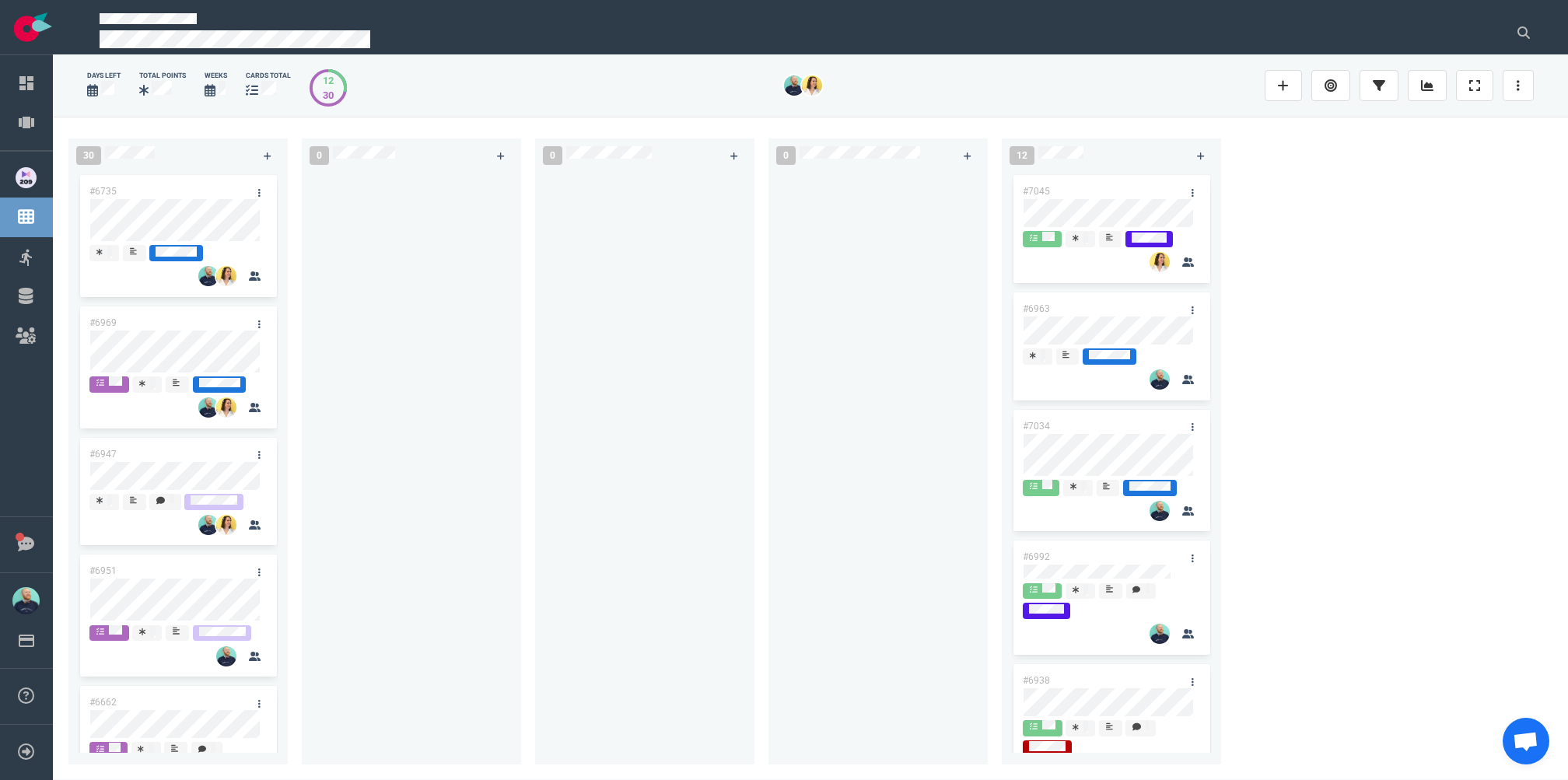
click at [575, 420] on div at bounding box center [645, 459] width 200 height 574
